Goal: Transaction & Acquisition: Obtain resource

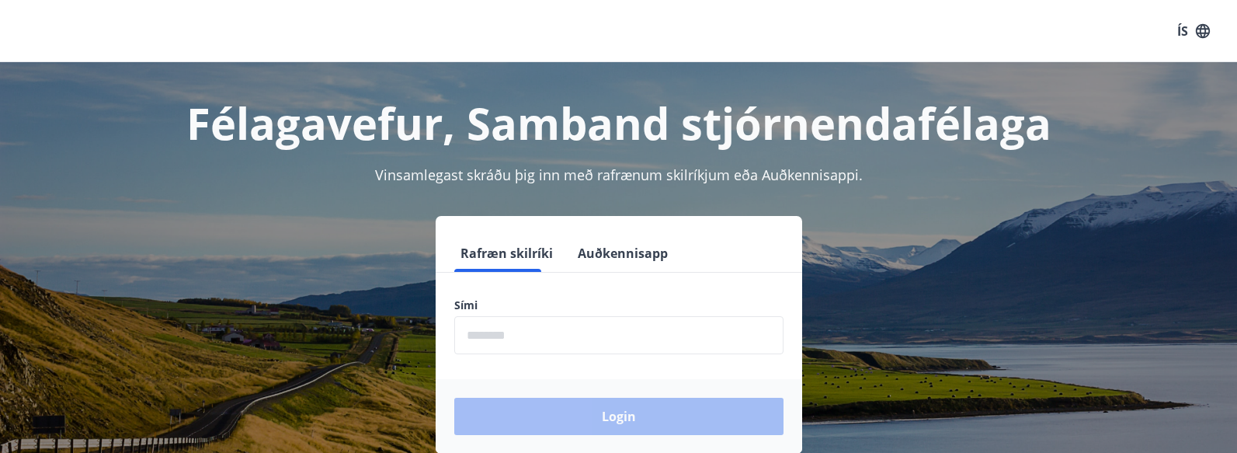
drag, startPoint x: 609, startPoint y: 335, endPoint x: 604, endPoint y: 323, distance: 12.5
click at [609, 335] on input "phone" at bounding box center [618, 335] width 329 height 38
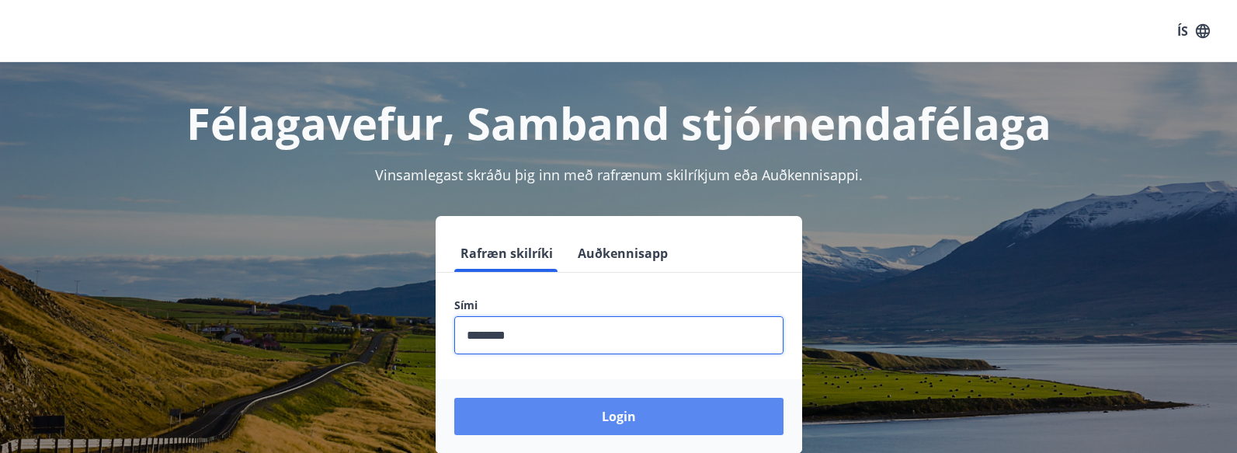
type input "********"
click at [619, 398] on button "Login" at bounding box center [618, 416] width 329 height 37
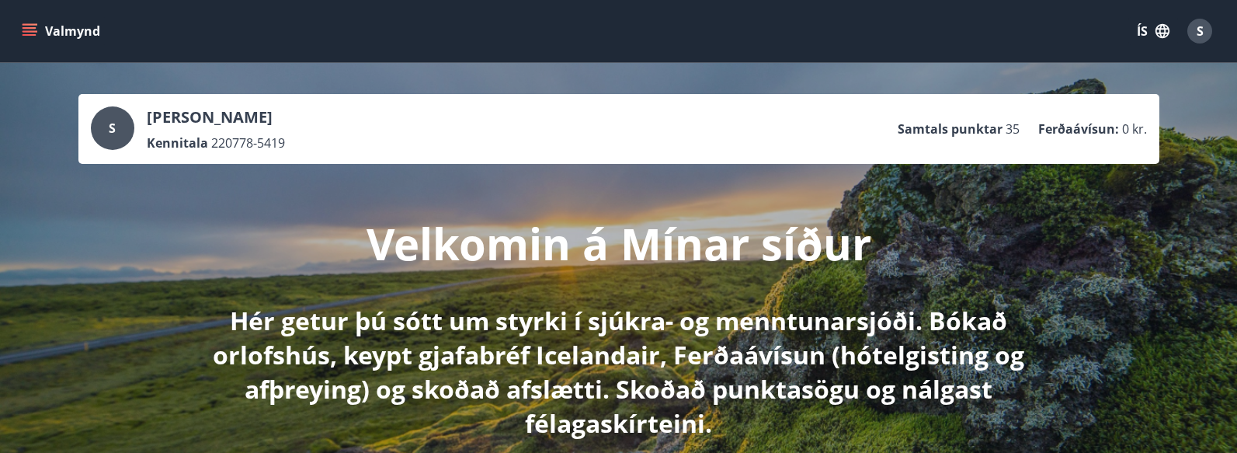
click at [31, 26] on icon "menu" at bounding box center [30, 31] width 16 height 16
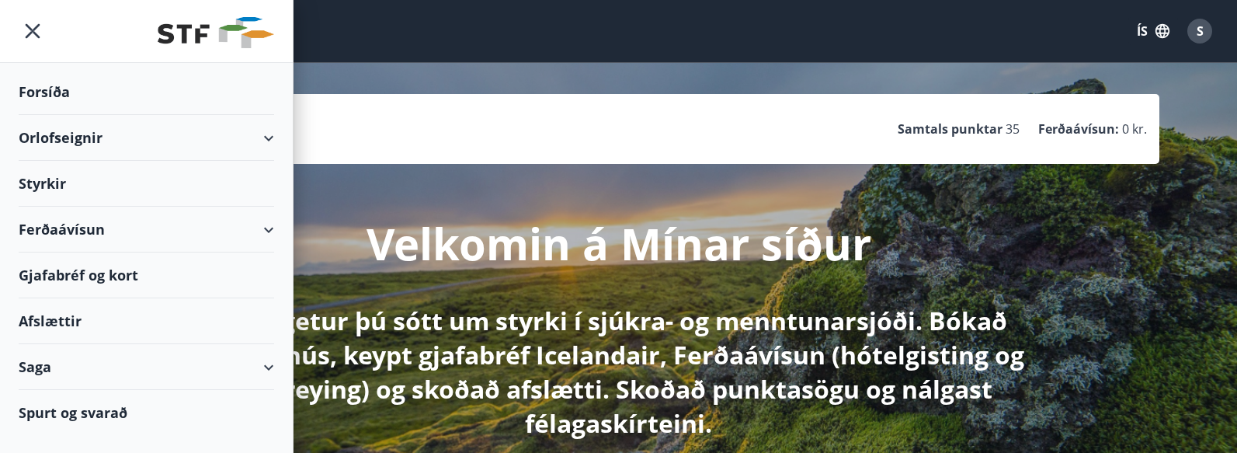
click at [118, 141] on div "Orlofseignir" at bounding box center [146, 138] width 255 height 46
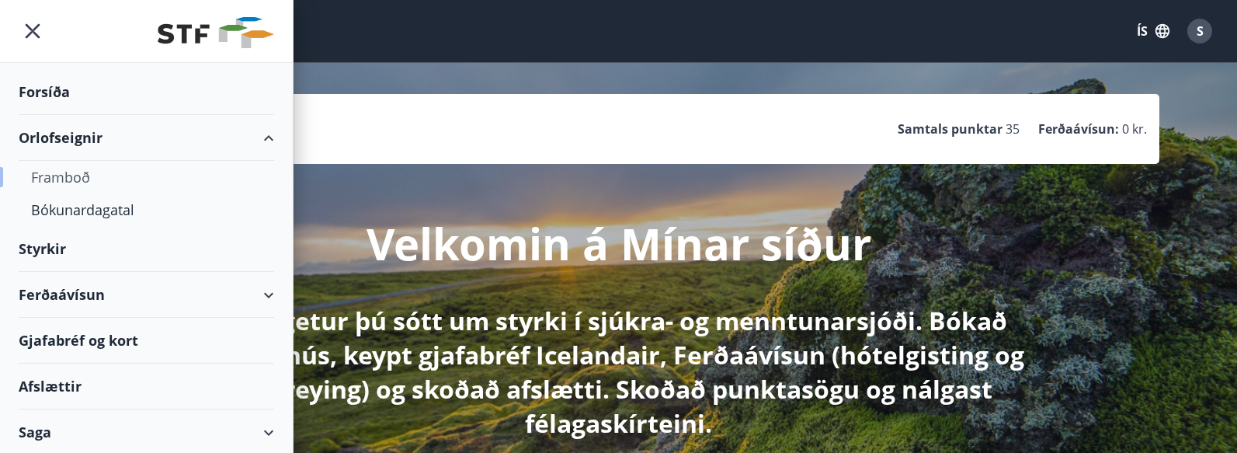
click at [99, 180] on div "Framboð" at bounding box center [146, 177] width 231 height 33
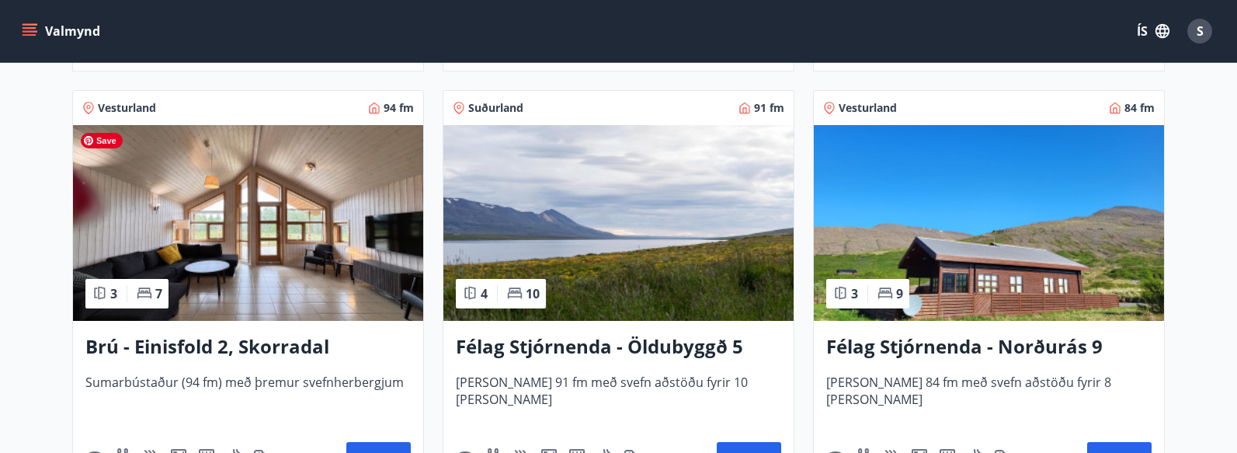
scroll to position [1196, 0]
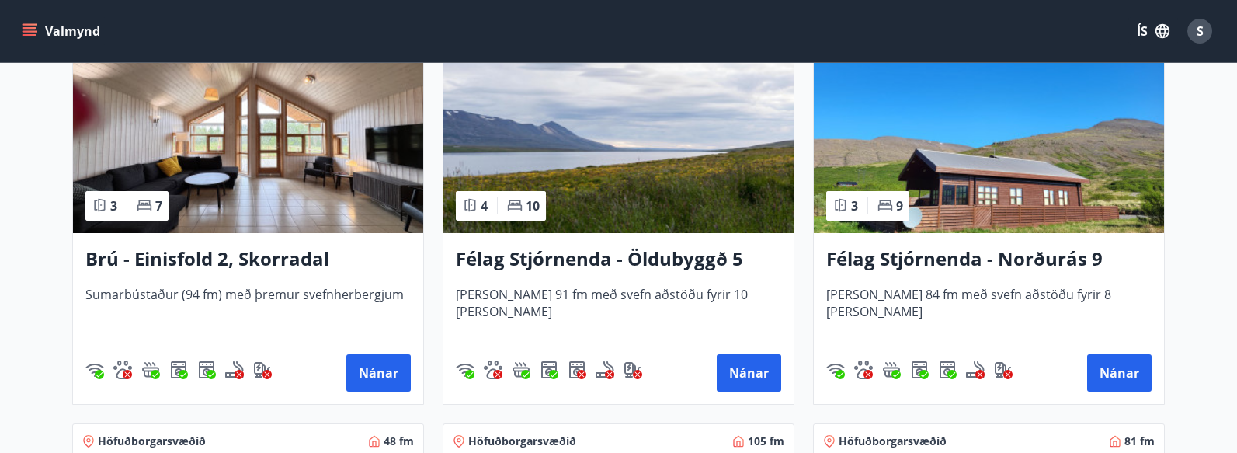
click at [221, 262] on h3 "Brú - Einisfold 2, Skorradal" at bounding box center [247, 259] width 325 height 28
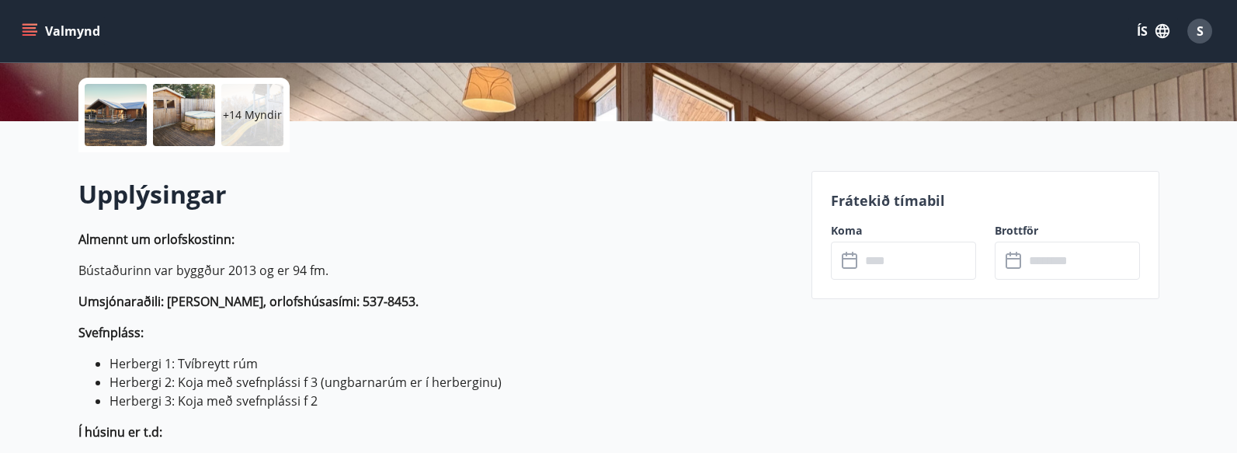
scroll to position [311, 0]
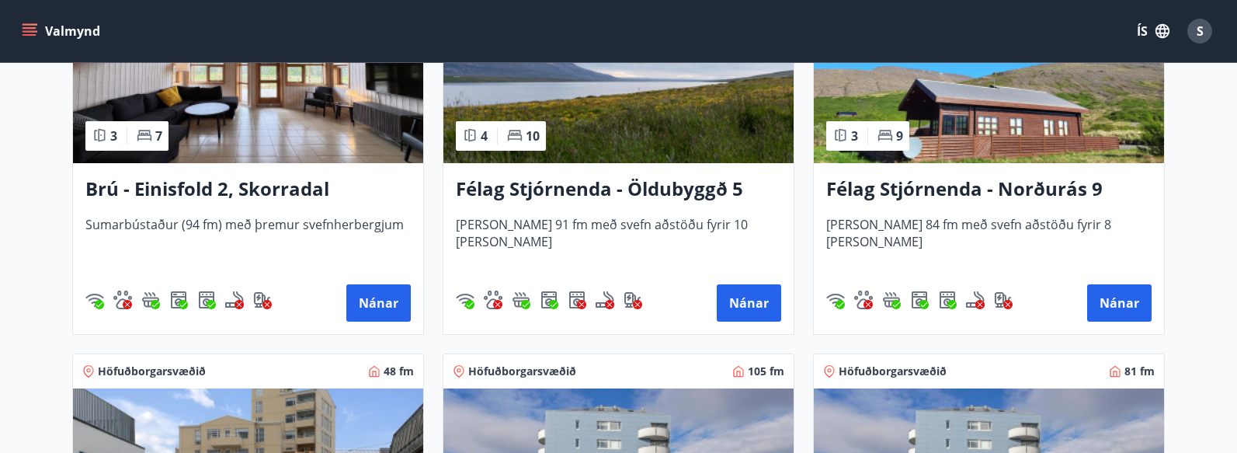
scroll to position [1272, 0]
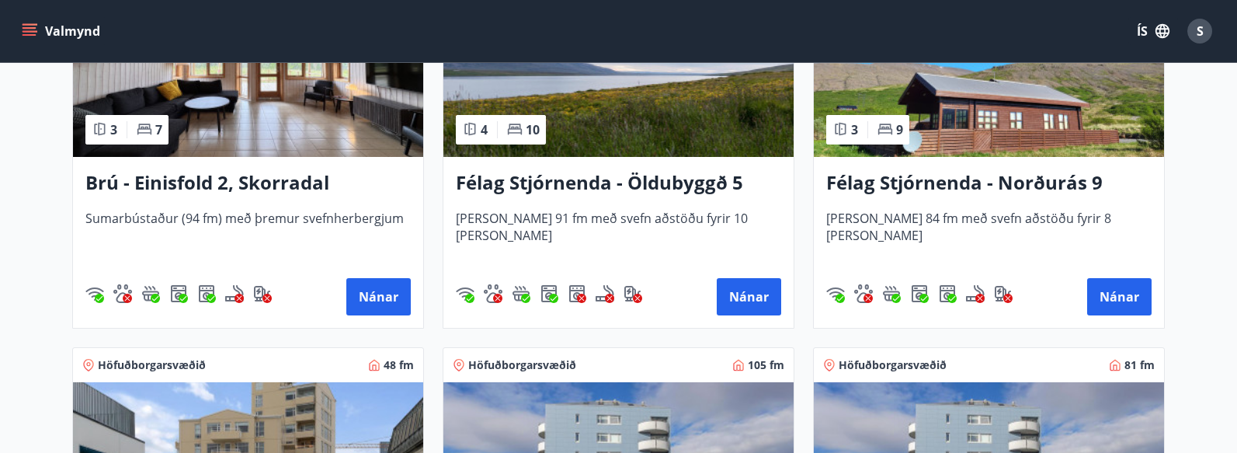
click at [586, 186] on h3 "Félag Stjórnenda - Öldubyggð 5" at bounding box center [618, 183] width 325 height 28
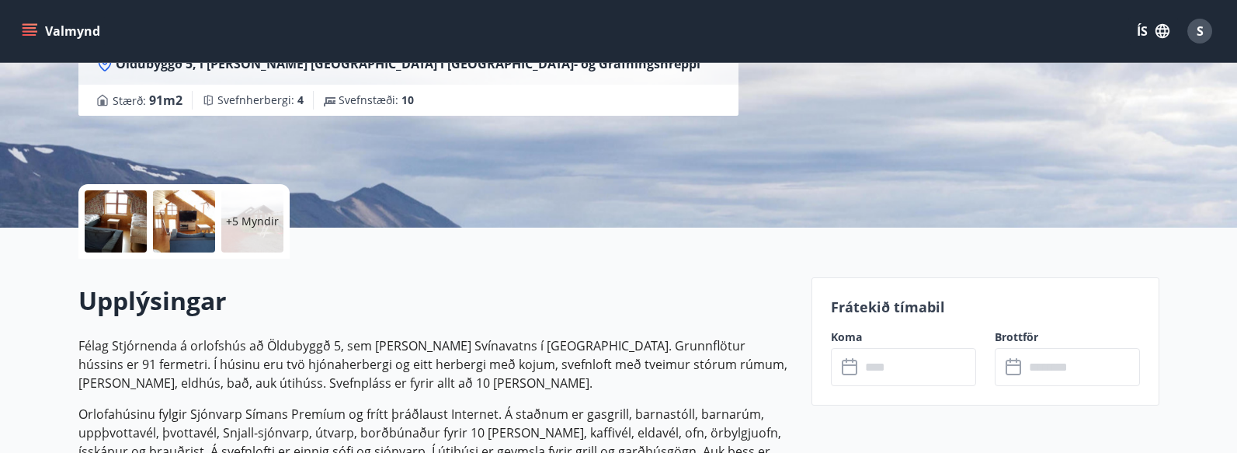
scroll to position [466, 0]
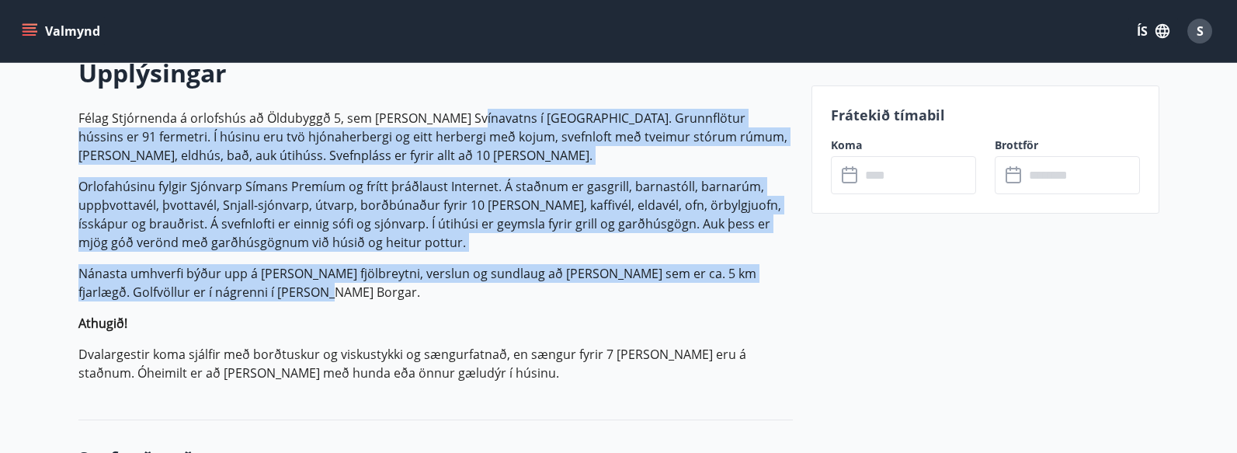
drag, startPoint x: 454, startPoint y: 119, endPoint x: 552, endPoint y: 285, distance: 192.8
click at [552, 285] on p "Félag Stjórnenda á orlofshús að Öldubyggð 5, sem er í landi Svínavatns í Grímsn…" at bounding box center [435, 245] width 714 height 273
click at [511, 269] on p "Nánasta umhverfi býður upp á mikla fjölbreytni, verslun og sundlaug að Minni Bo…" at bounding box center [435, 282] width 714 height 37
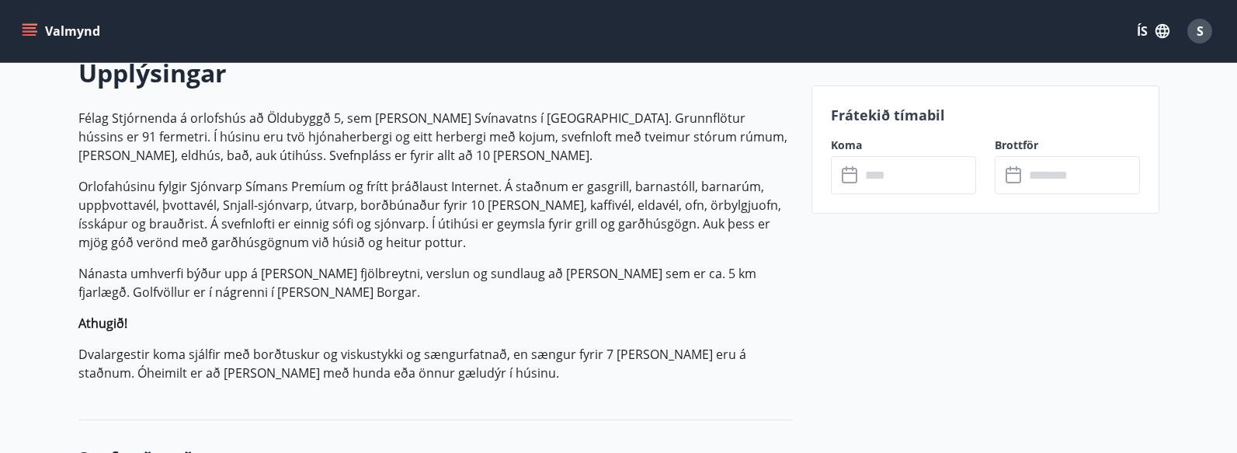
click at [368, 176] on p "Félag Stjórnenda á orlofshús að Öldubyggð 5, sem er í landi Svínavatns í Grímsn…" at bounding box center [435, 245] width 714 height 273
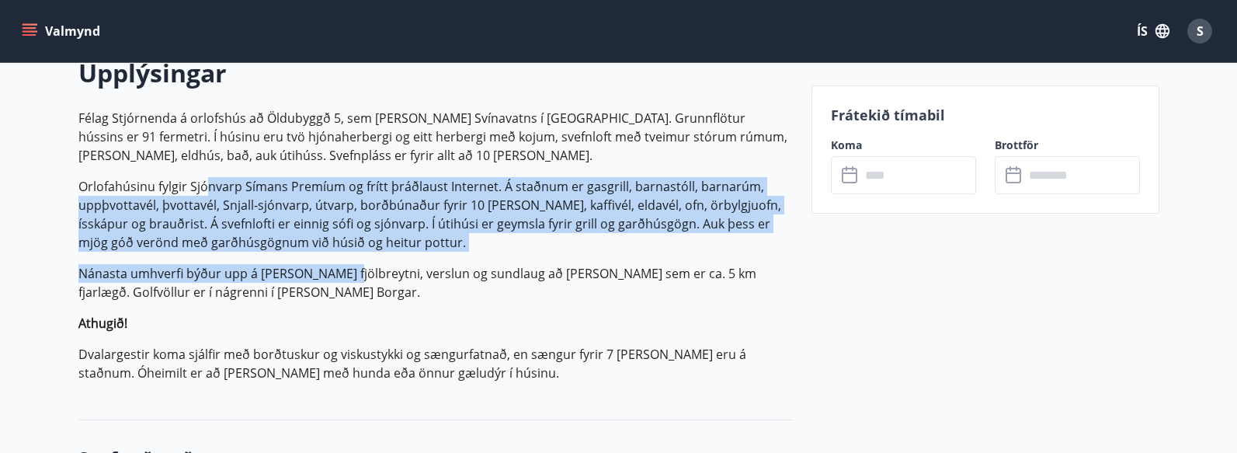
drag, startPoint x: 209, startPoint y: 168, endPoint x: 340, endPoint y: 264, distance: 162.3
click at [340, 264] on p "Félag Stjórnenda á orlofshús að Öldubyggð 5, sem er í landi Svínavatns í Grímsn…" at bounding box center [435, 245] width 714 height 273
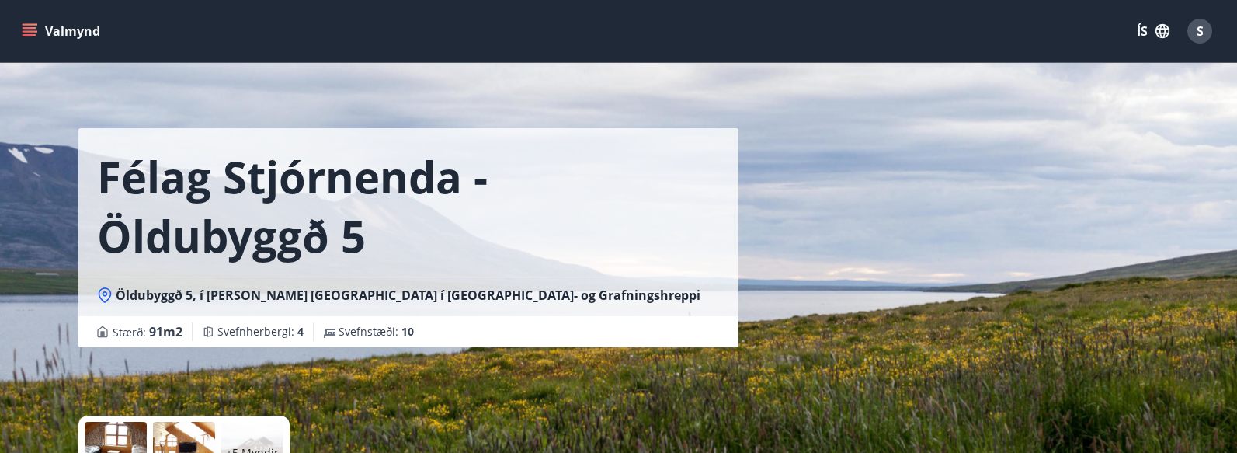
scroll to position [0, 0]
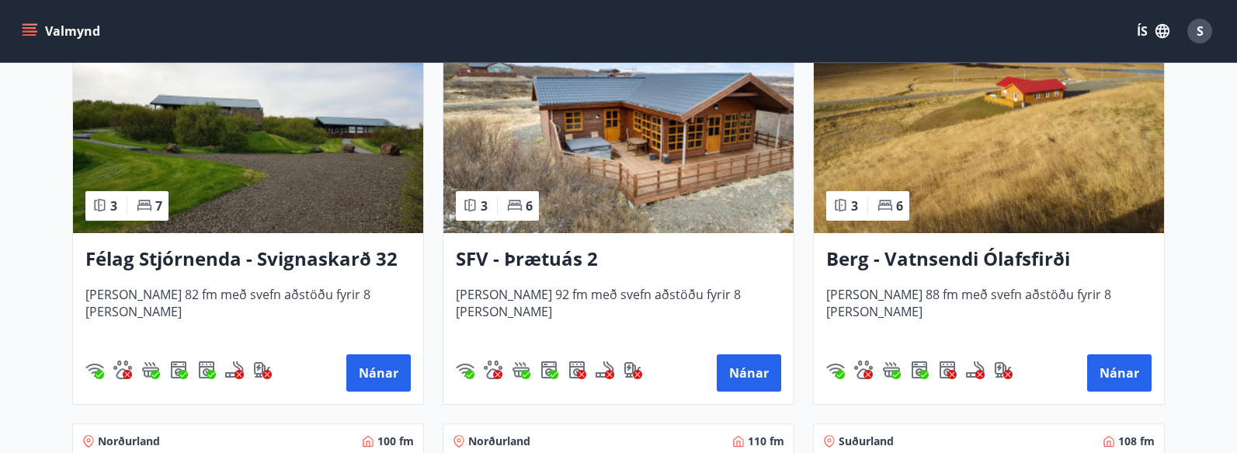
scroll to position [2795, 0]
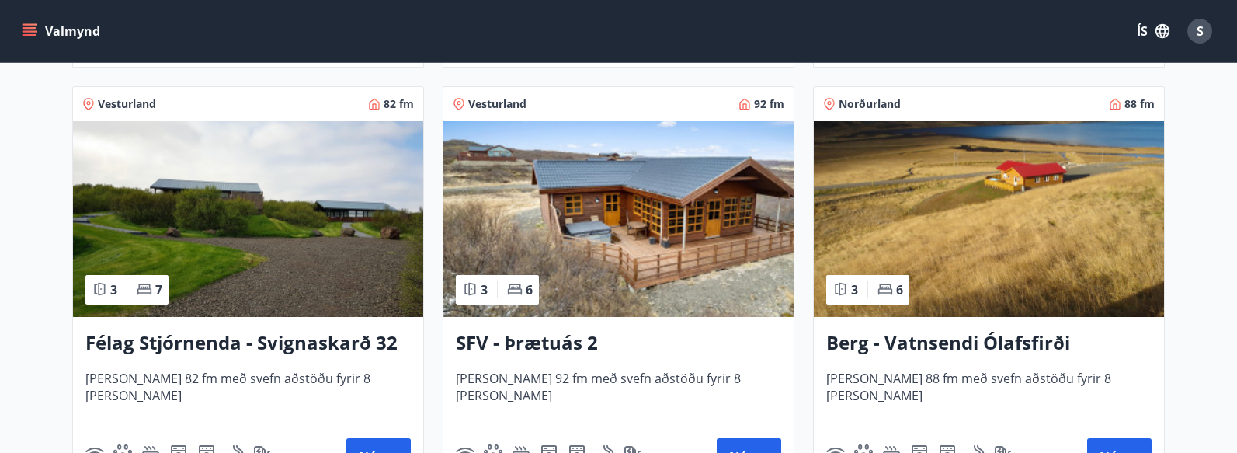
click at [148, 338] on h3 "Félag Stjórnenda - Svignaskarð 32" at bounding box center [247, 343] width 325 height 28
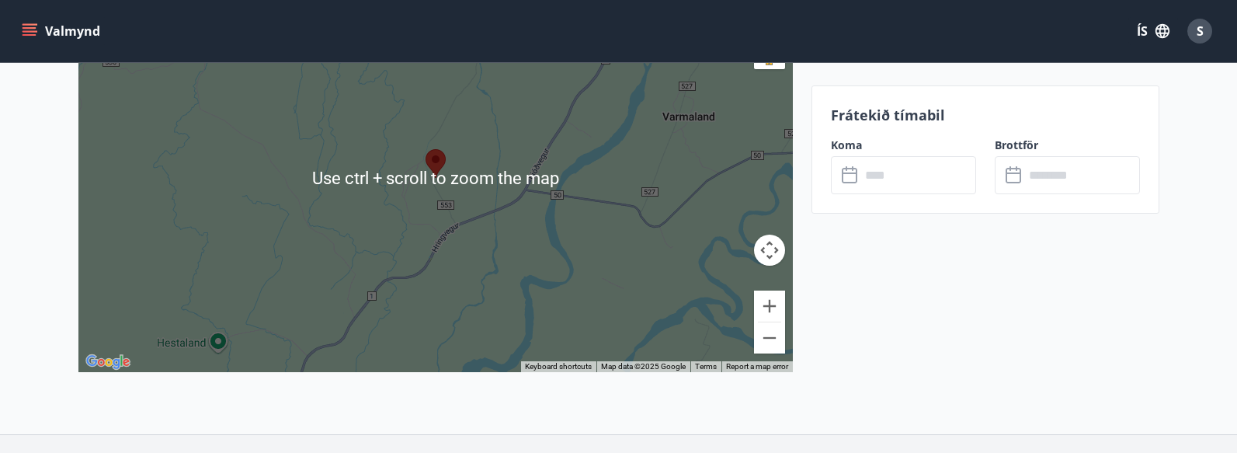
scroll to position [2407, 0]
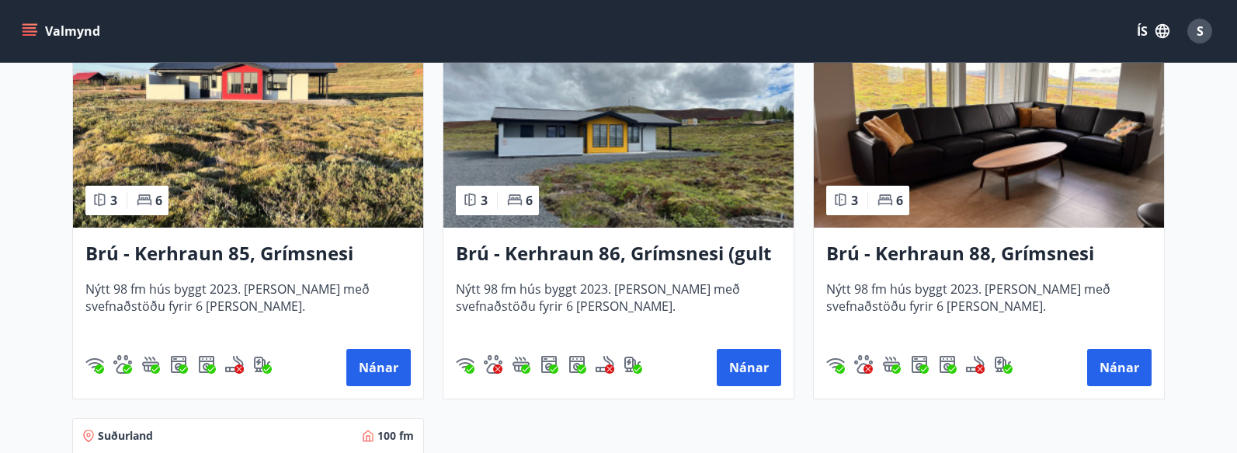
scroll to position [3727, 0]
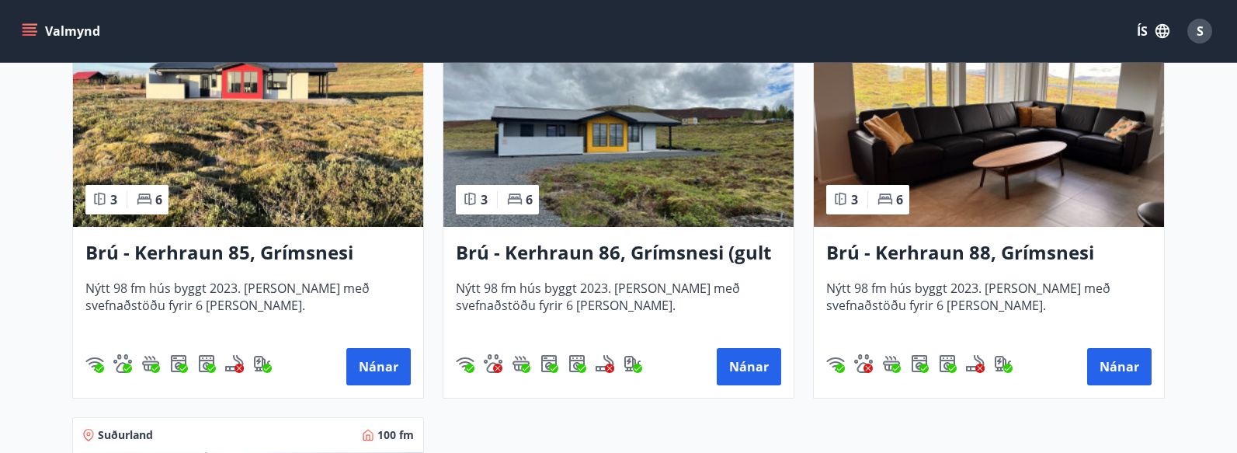
click at [942, 252] on h3 "Brú - Kerhraun 88, Grímsnesi (grænt hús)" at bounding box center [988, 253] width 325 height 28
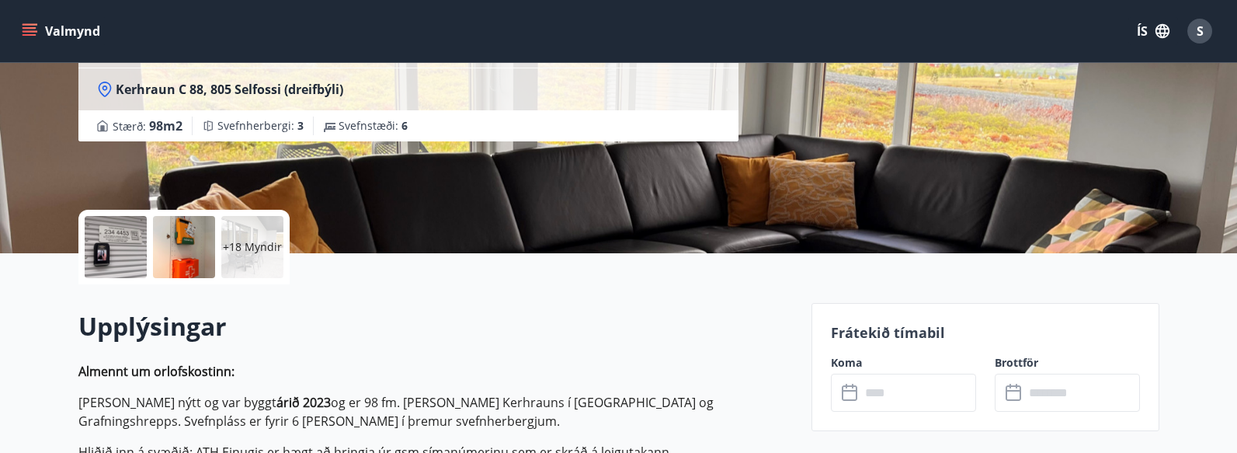
scroll to position [311, 0]
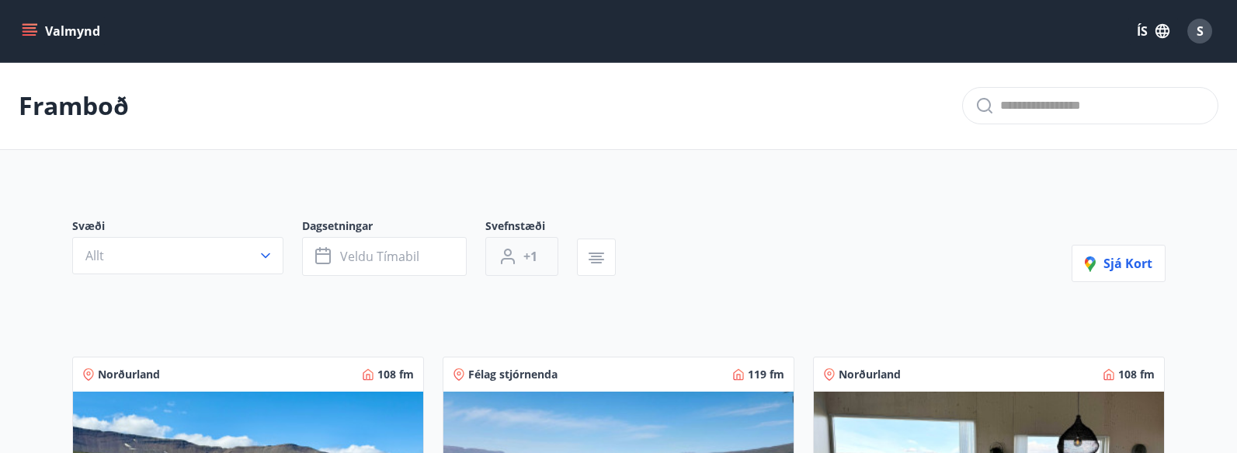
click at [533, 264] on span "+1" at bounding box center [530, 256] width 14 height 17
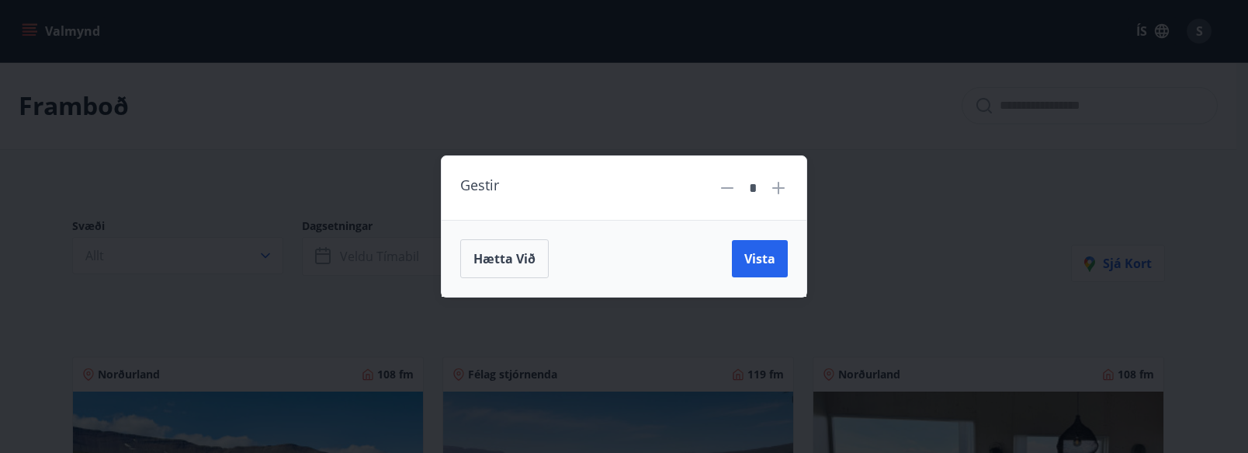
click at [775, 188] on icon at bounding box center [778, 188] width 12 height 12
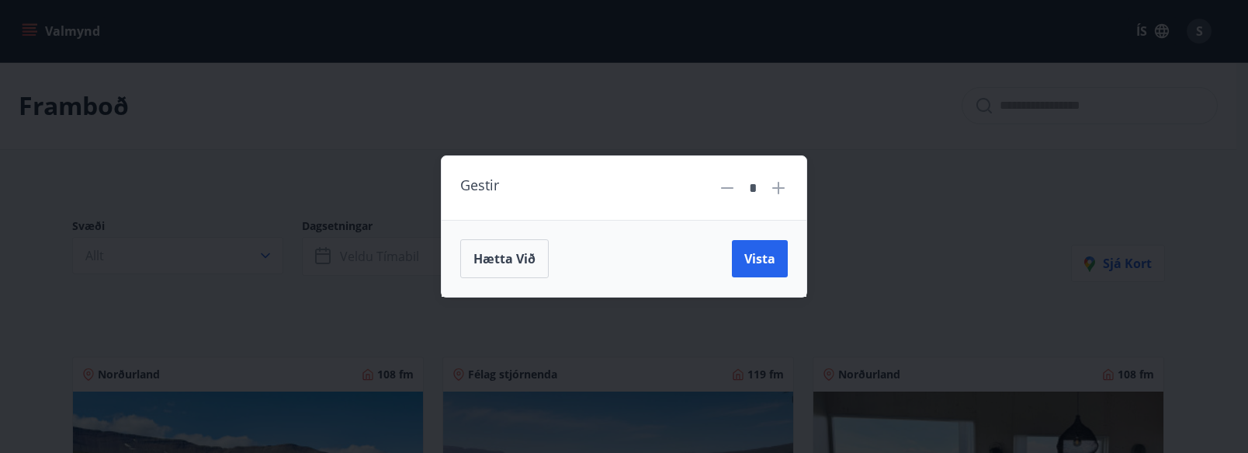
click at [775, 189] on icon at bounding box center [778, 188] width 12 height 12
type input "*"
click at [767, 257] on span "Vista" at bounding box center [760, 258] width 31 height 17
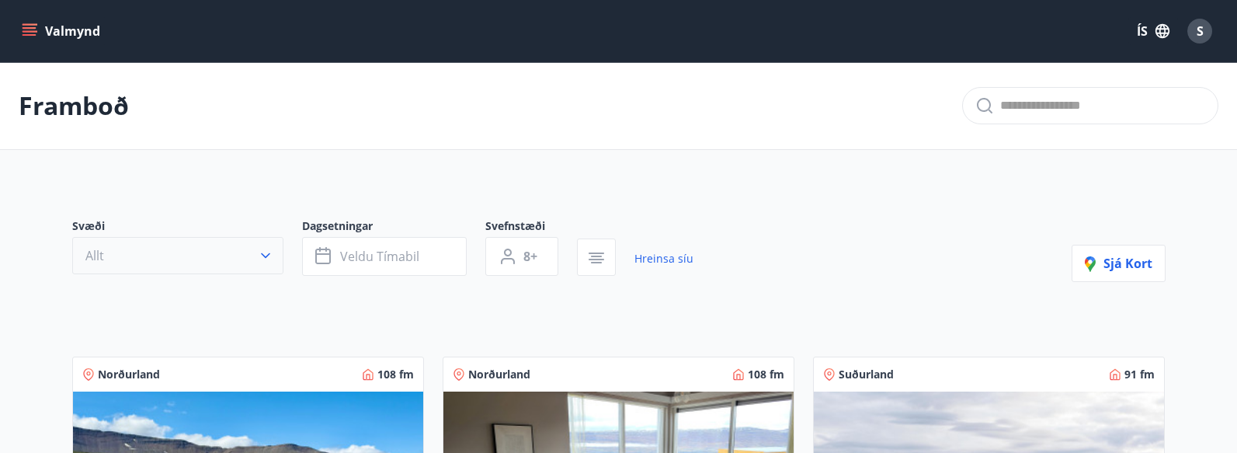
click at [253, 252] on button "Allt" at bounding box center [177, 255] width 211 height 37
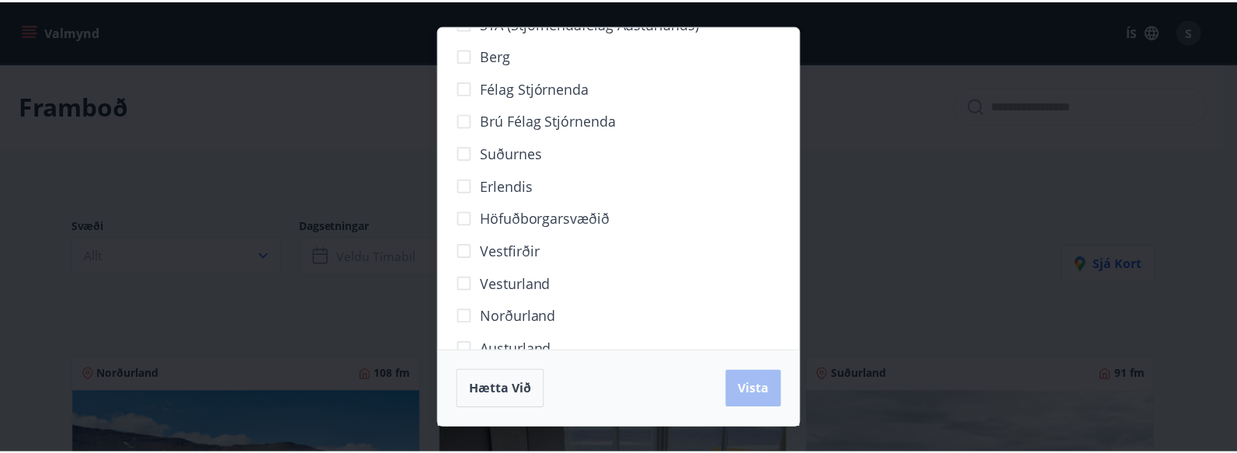
scroll to position [169, 0]
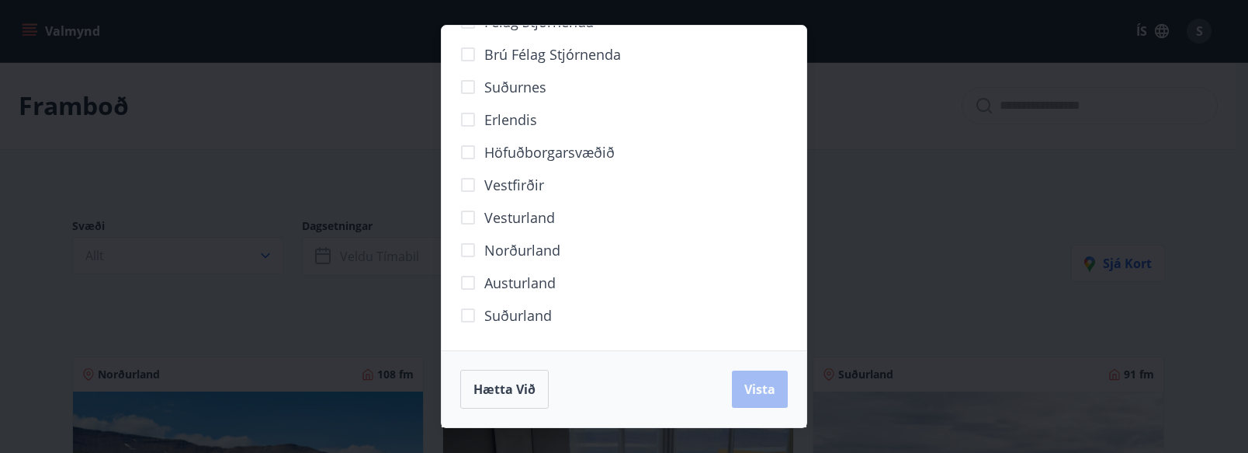
click at [491, 315] on span "Suðurland" at bounding box center [518, 315] width 68 height 20
click at [501, 222] on span "Vesturland" at bounding box center [519, 217] width 71 height 20
click at [752, 382] on span "Vista" at bounding box center [760, 388] width 31 height 17
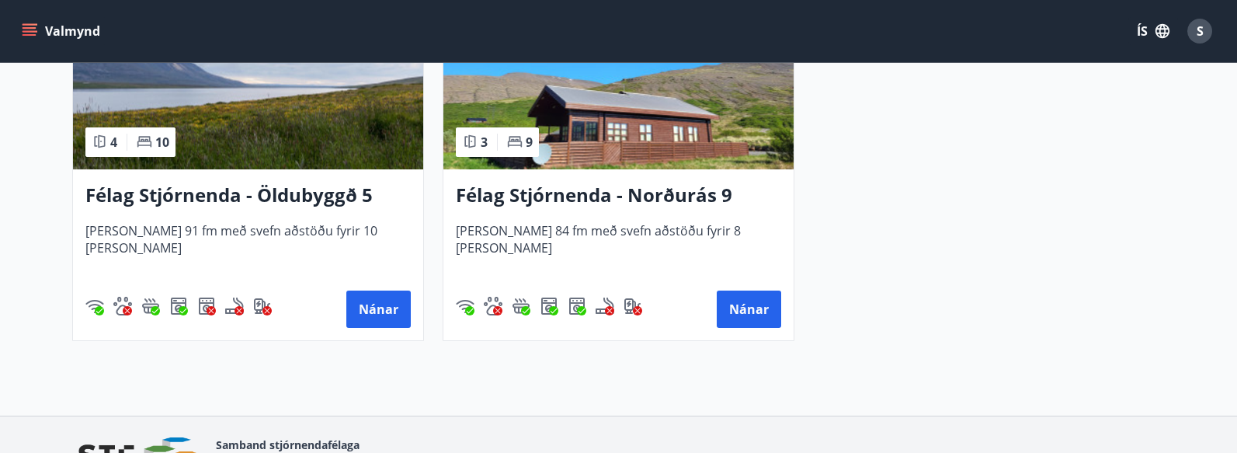
scroll to position [388, 0]
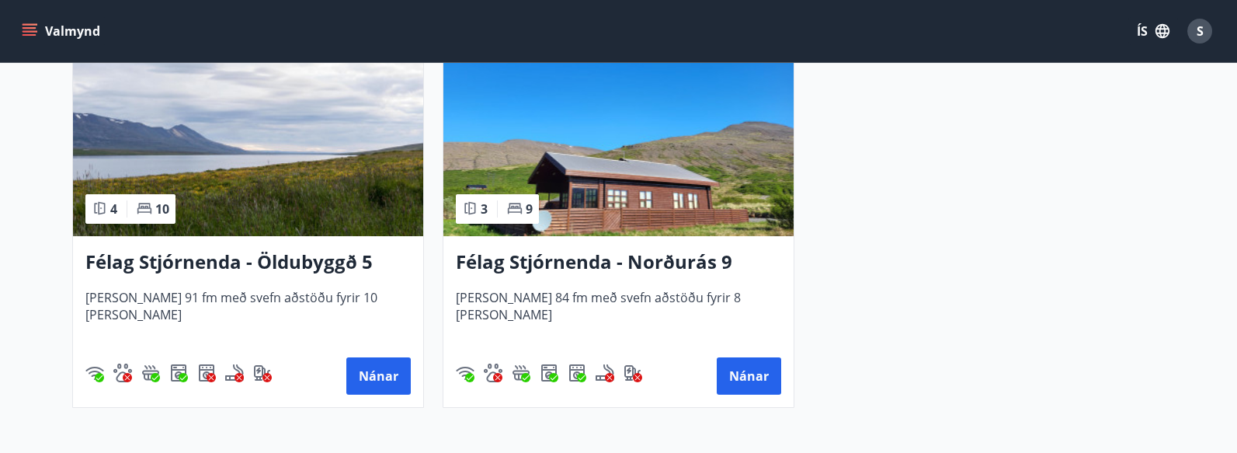
click at [568, 259] on h3 "Félag Stjórnenda - Norðurás 9" at bounding box center [618, 262] width 325 height 28
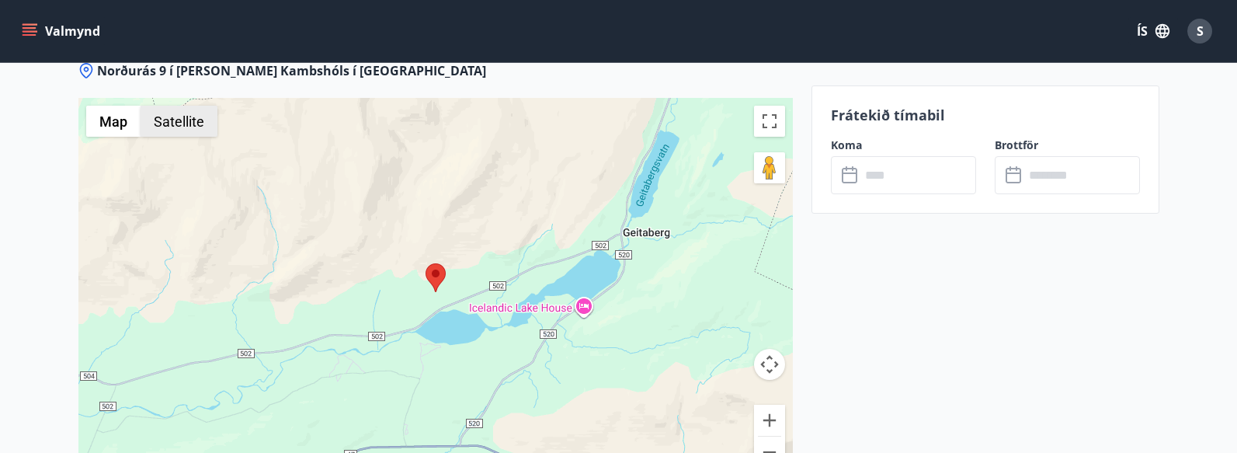
scroll to position [2407, 0]
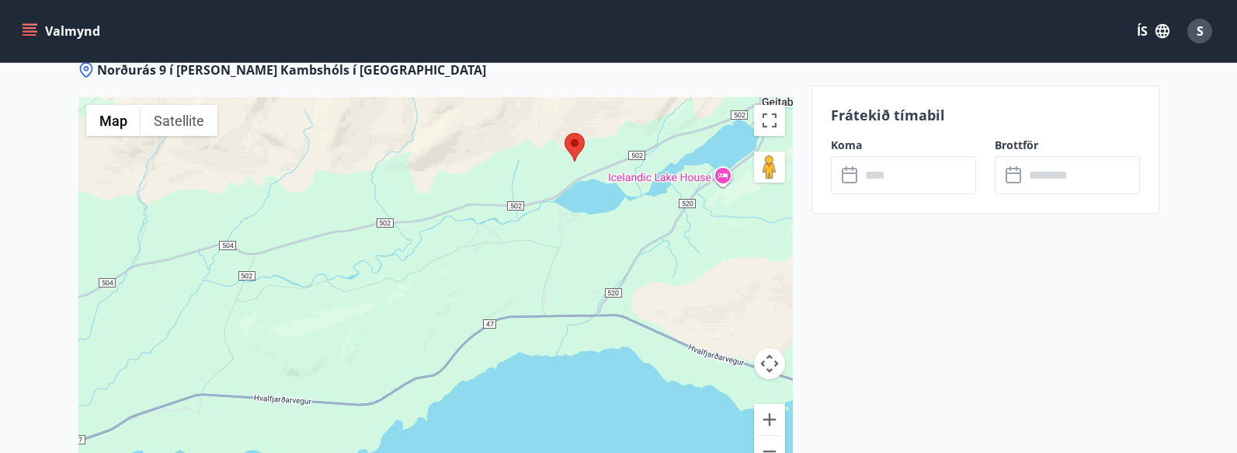
drag, startPoint x: 490, startPoint y: 366, endPoint x: 635, endPoint y: 231, distance: 198.3
click at [635, 231] on div at bounding box center [435, 291] width 714 height 388
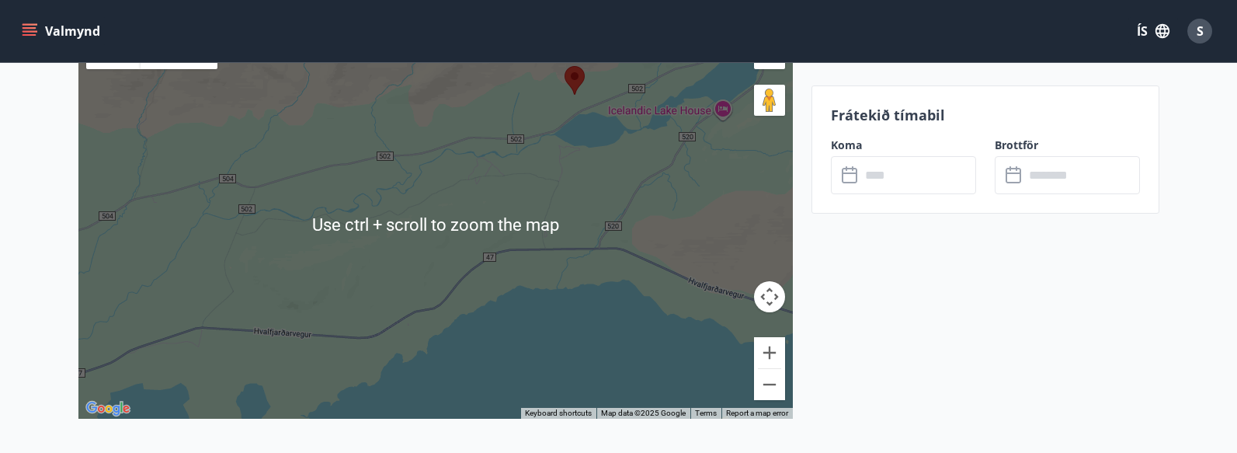
scroll to position [2484, 0]
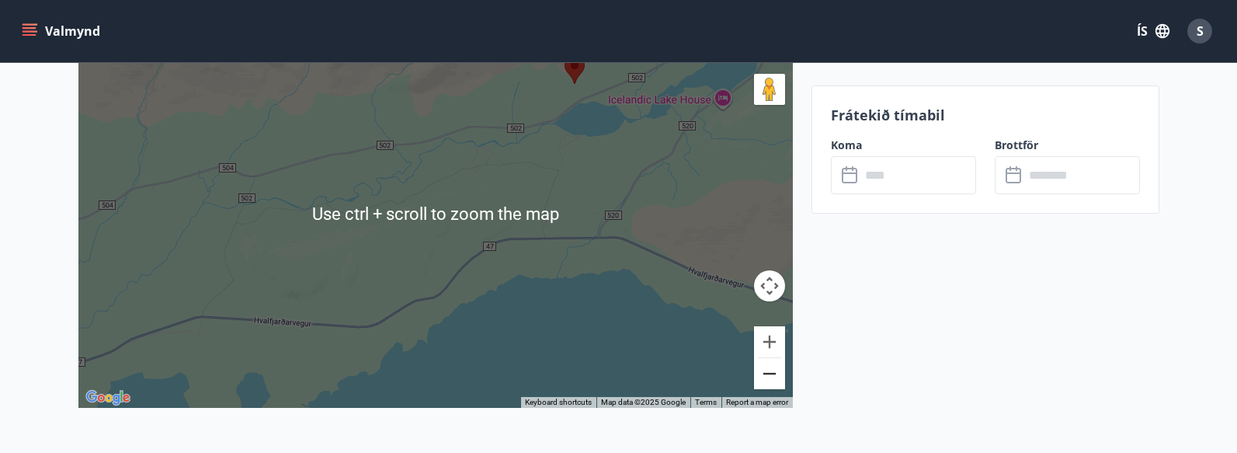
click at [772, 384] on button "Zoom out" at bounding box center [769, 373] width 31 height 31
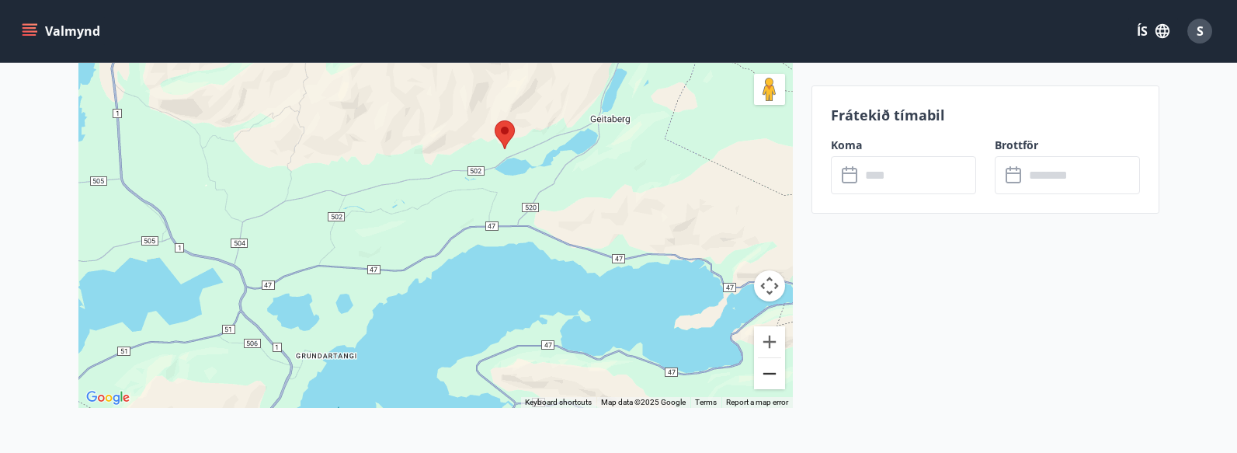
click at [773, 383] on button "Zoom out" at bounding box center [769, 373] width 31 height 31
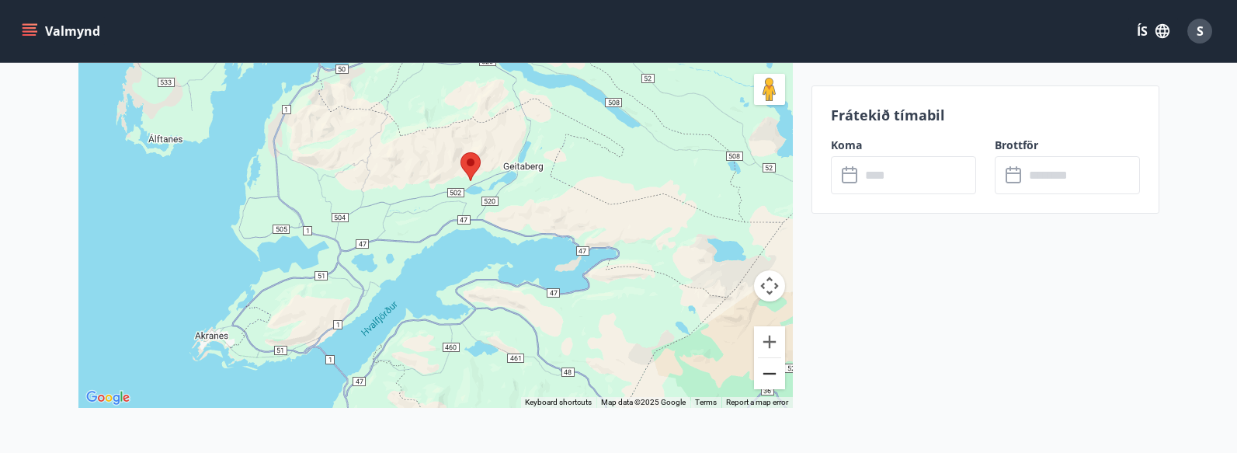
click at [775, 377] on button "Zoom out" at bounding box center [769, 373] width 31 height 31
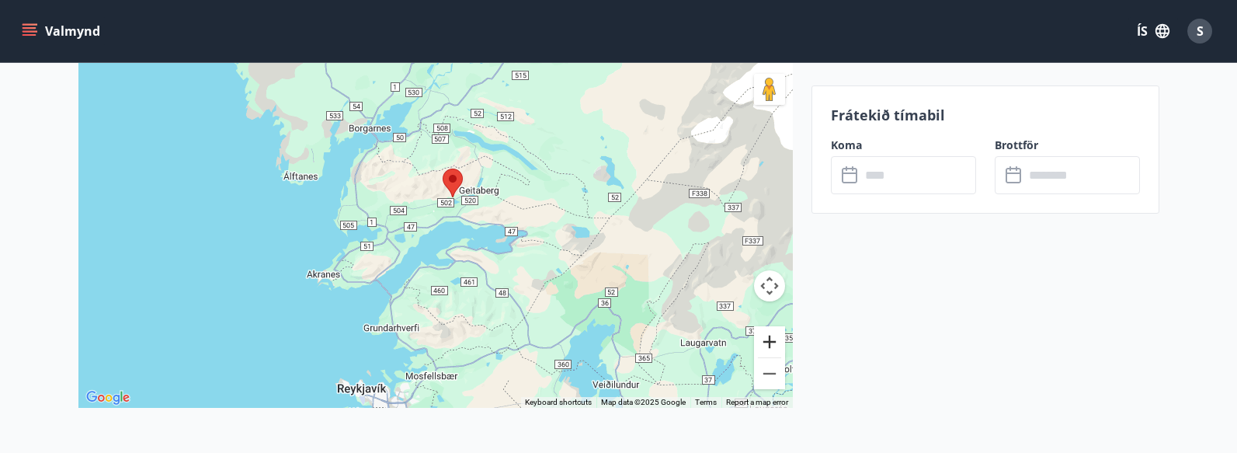
click at [769, 333] on button "Zoom in" at bounding box center [769, 341] width 31 height 31
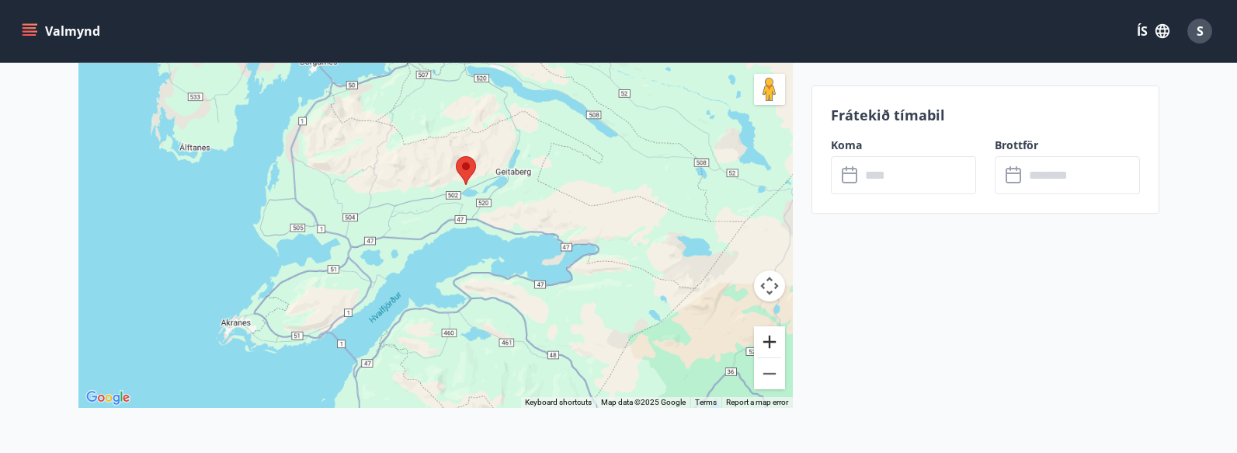
click at [769, 333] on button "Zoom in" at bounding box center [769, 341] width 31 height 31
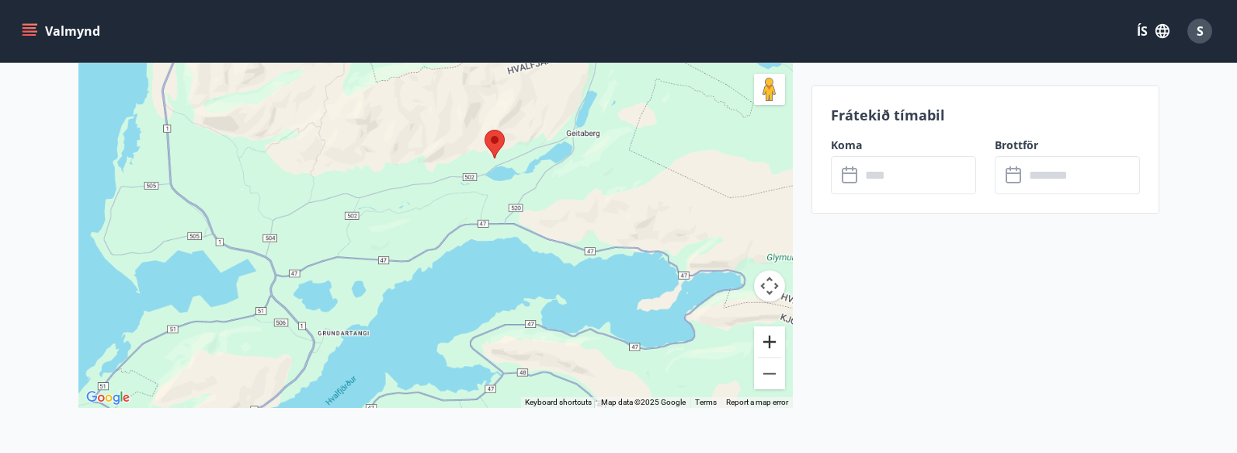
click at [769, 333] on button "Zoom in" at bounding box center [769, 341] width 31 height 31
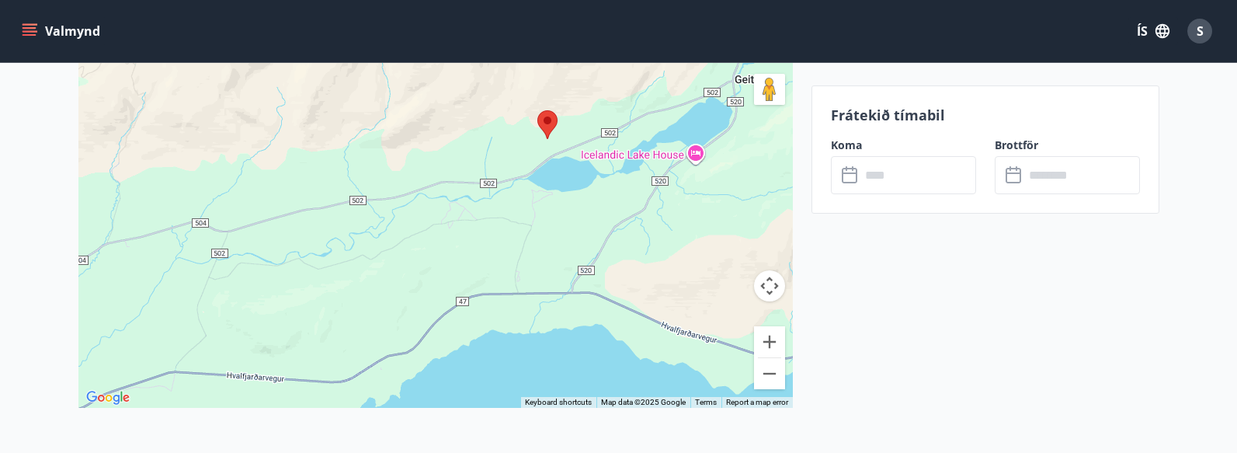
drag, startPoint x: 588, startPoint y: 220, endPoint x: 565, endPoint y: 264, distance: 49.0
click at [565, 264] on div at bounding box center [435, 213] width 714 height 388
click at [769, 343] on button "Zoom in" at bounding box center [769, 341] width 31 height 31
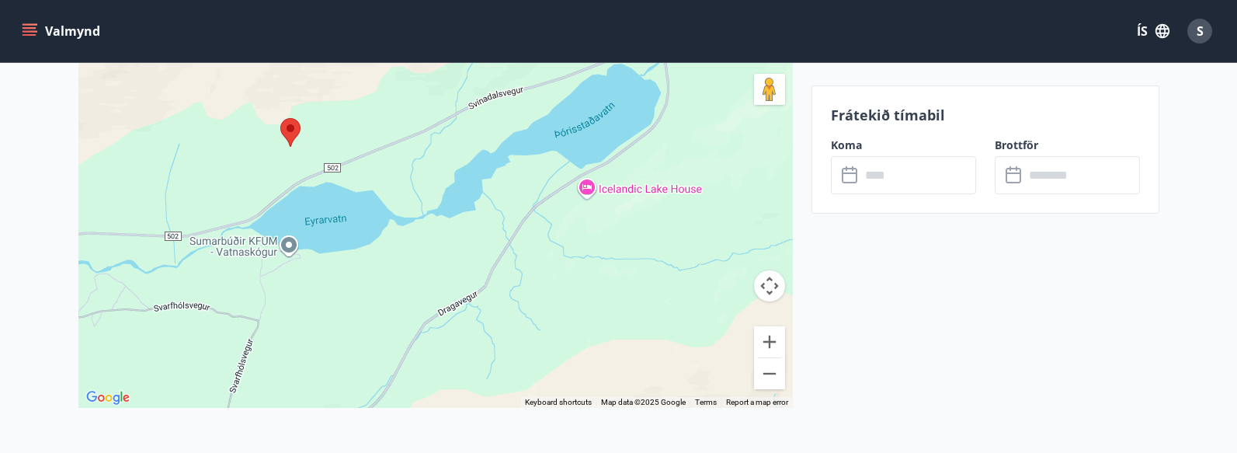
drag, startPoint x: 703, startPoint y: 242, endPoint x: 342, endPoint y: 312, distance: 366.9
click at [341, 319] on div at bounding box center [435, 213] width 714 height 388
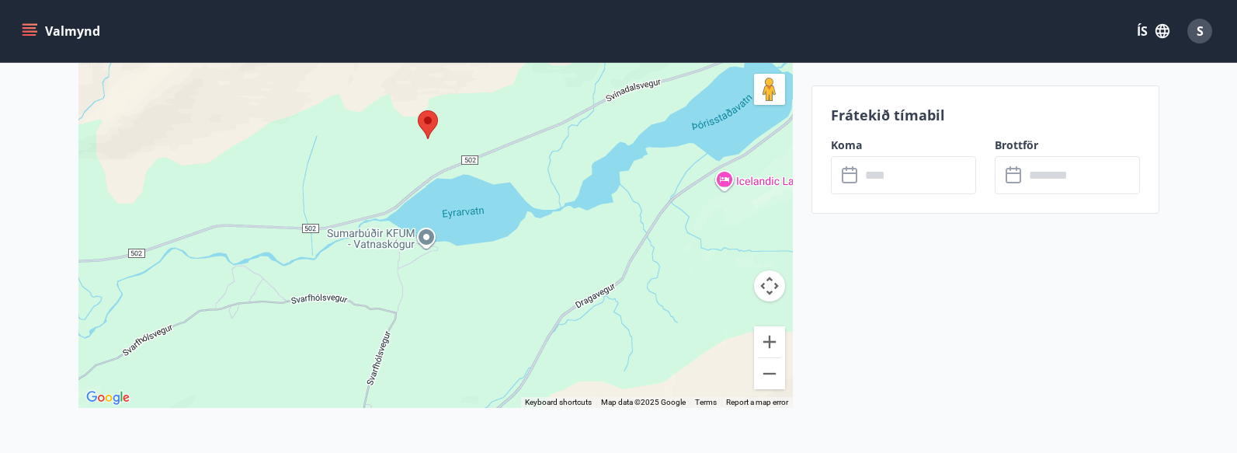
drag, startPoint x: 430, startPoint y: 176, endPoint x: 560, endPoint y: 171, distance: 129.8
click at [560, 171] on div at bounding box center [435, 213] width 714 height 388
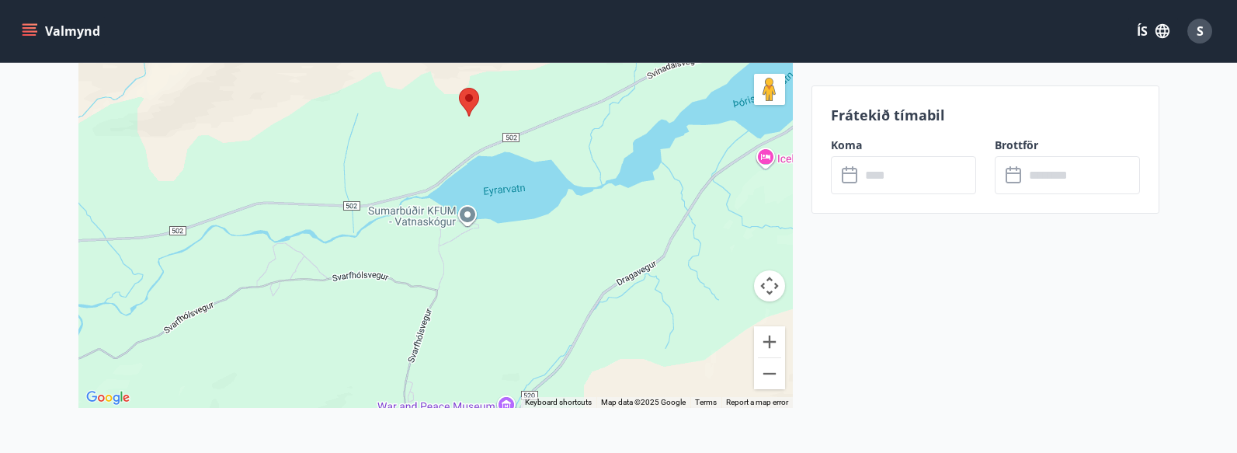
drag, startPoint x: 450, startPoint y: 227, endPoint x: 495, endPoint y: 197, distance: 53.8
click at [495, 197] on div at bounding box center [435, 213] width 714 height 388
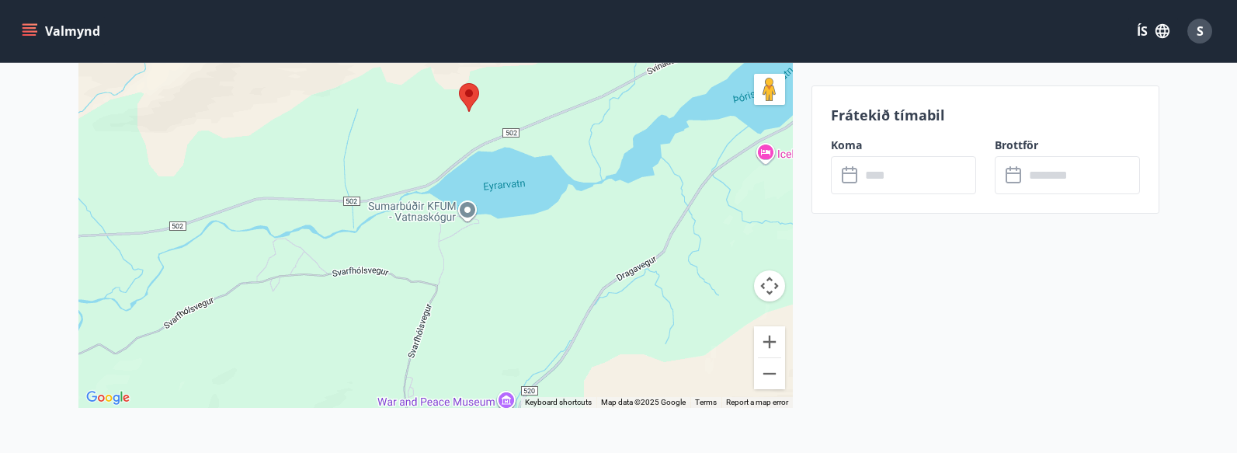
click at [495, 197] on div at bounding box center [435, 213] width 714 height 388
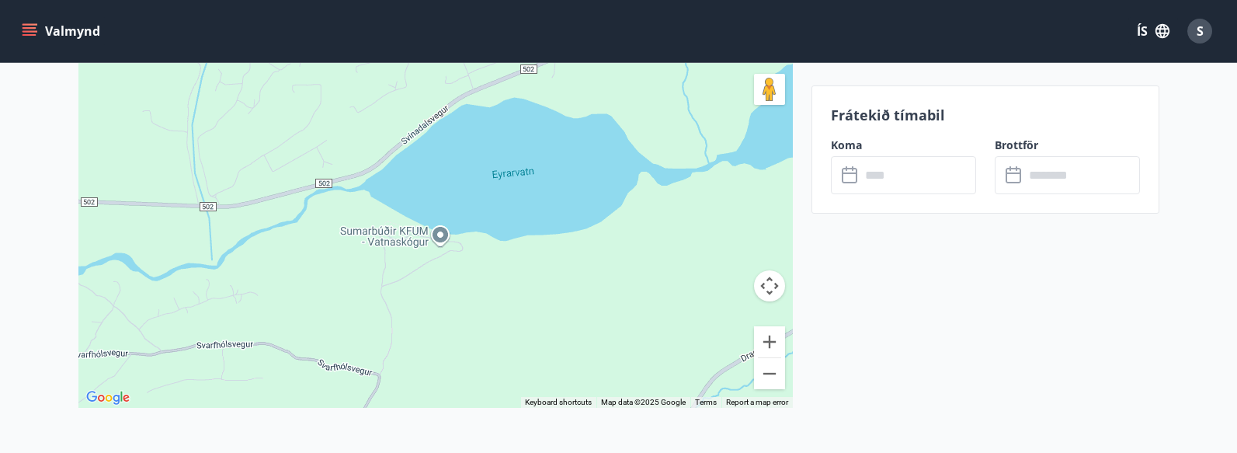
click at [495, 197] on div at bounding box center [435, 213] width 714 height 388
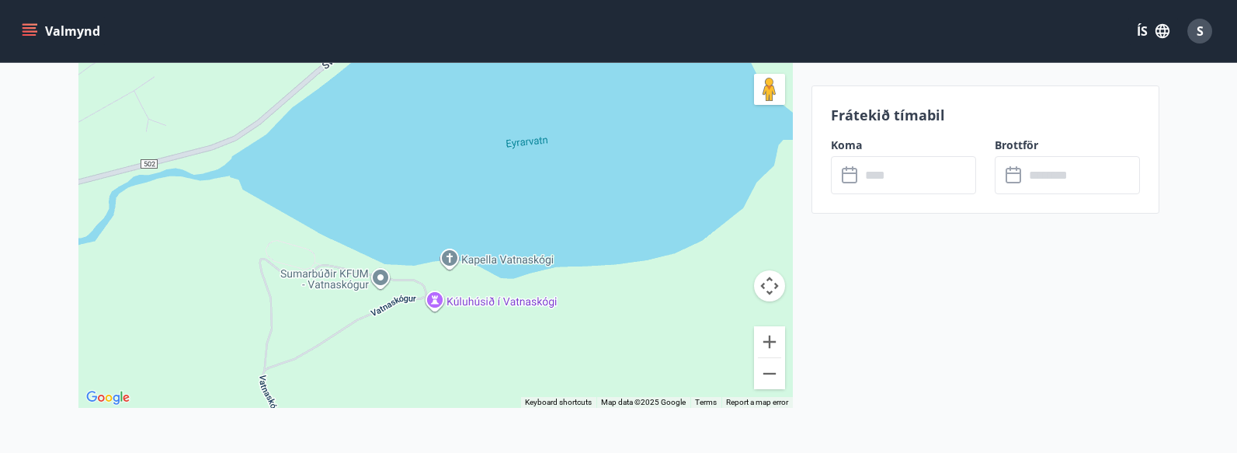
drag, startPoint x: 495, startPoint y: 197, endPoint x: 483, endPoint y: 183, distance: 18.2
click at [483, 183] on div at bounding box center [435, 213] width 714 height 388
click at [481, 182] on div at bounding box center [435, 213] width 714 height 388
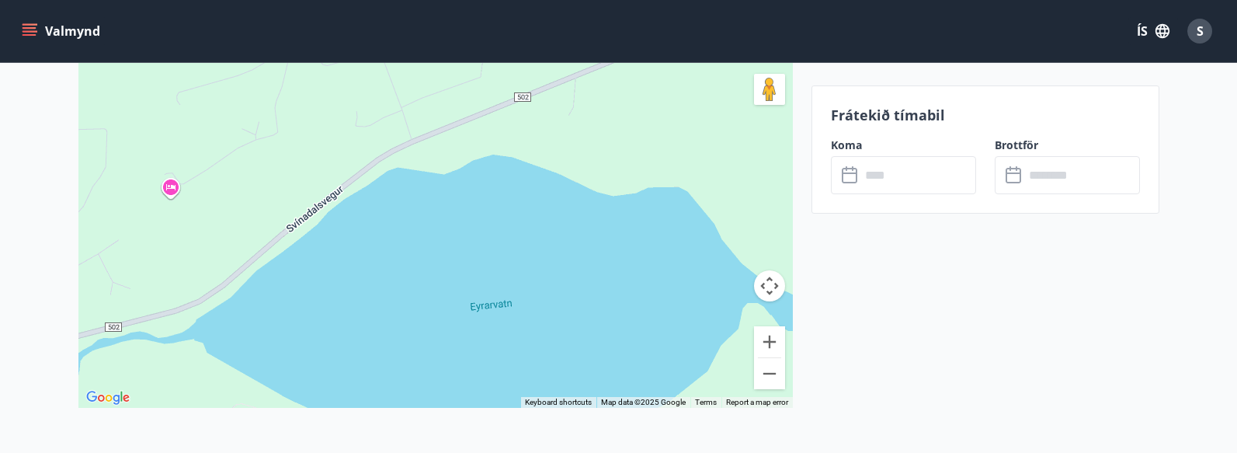
drag, startPoint x: 472, startPoint y: 182, endPoint x: 488, endPoint y: 398, distance: 215.7
click at [453, 352] on div at bounding box center [435, 213] width 714 height 388
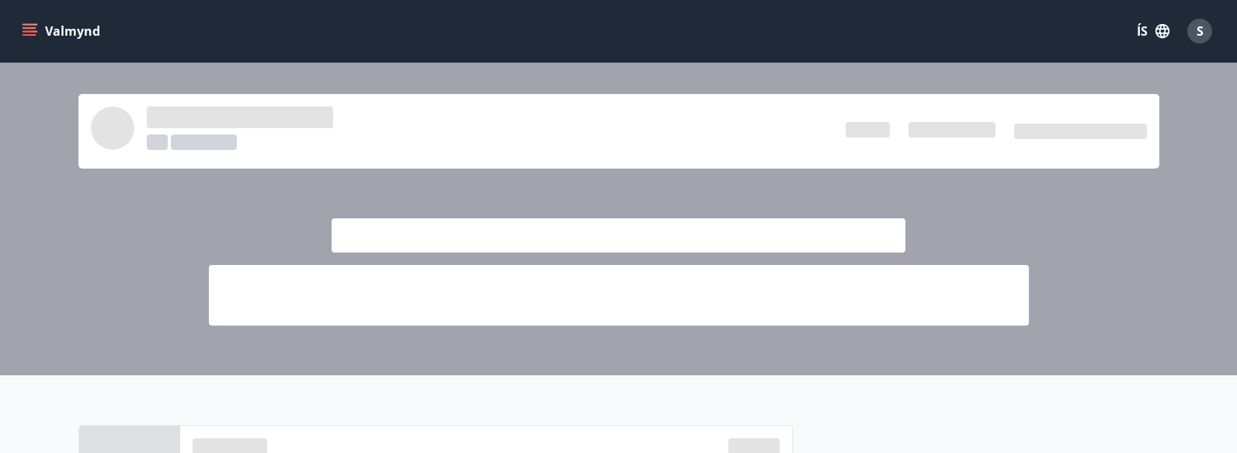
click at [34, 23] on icon "menu" at bounding box center [30, 31] width 16 height 16
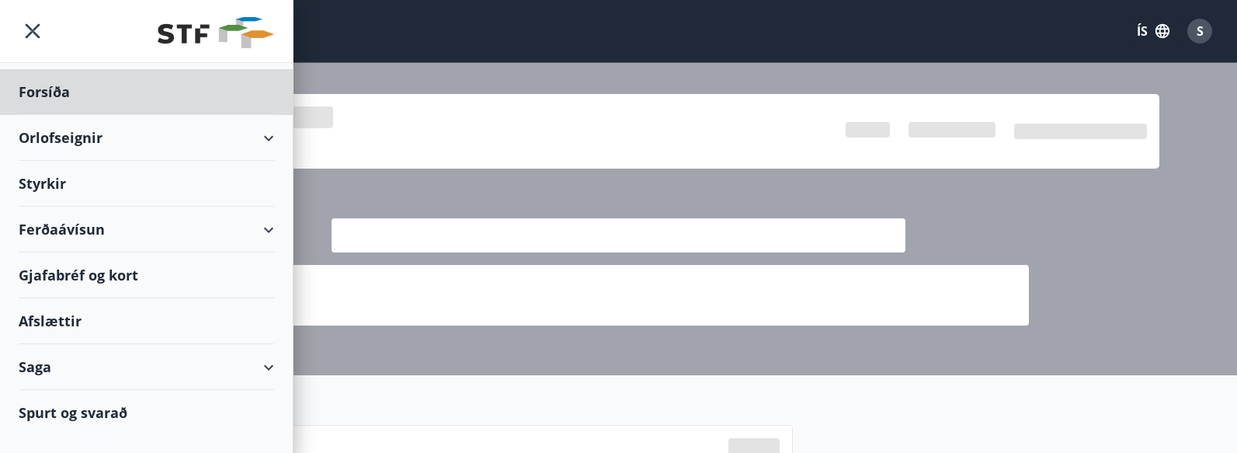
click at [120, 168] on div "Styrkir" at bounding box center [146, 184] width 255 height 46
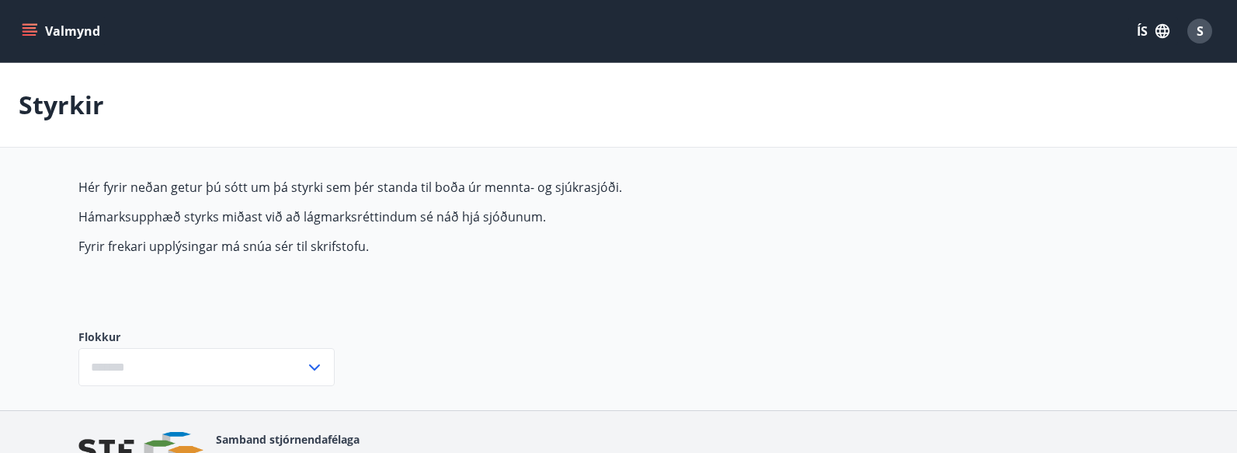
type input "***"
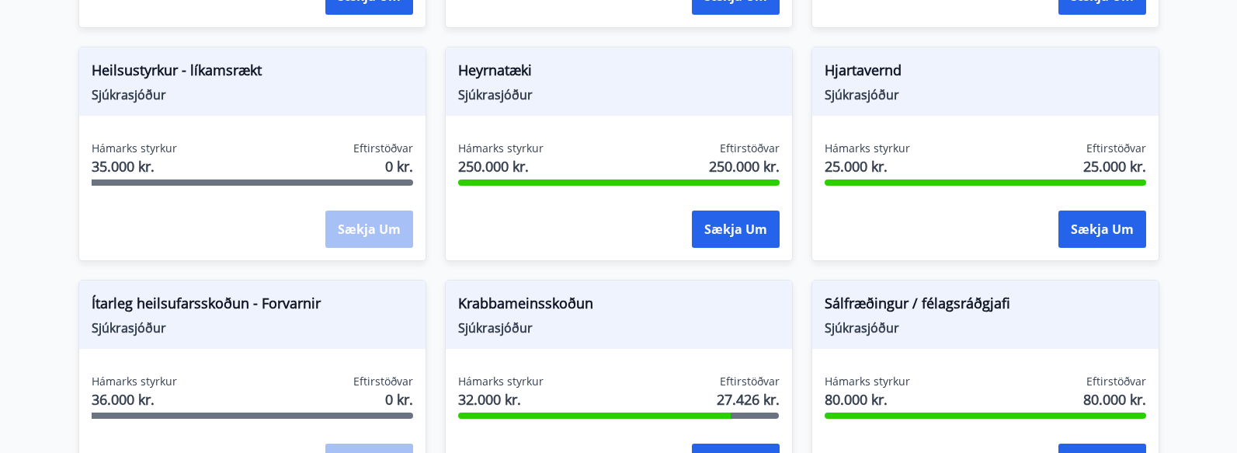
scroll to position [786, 0]
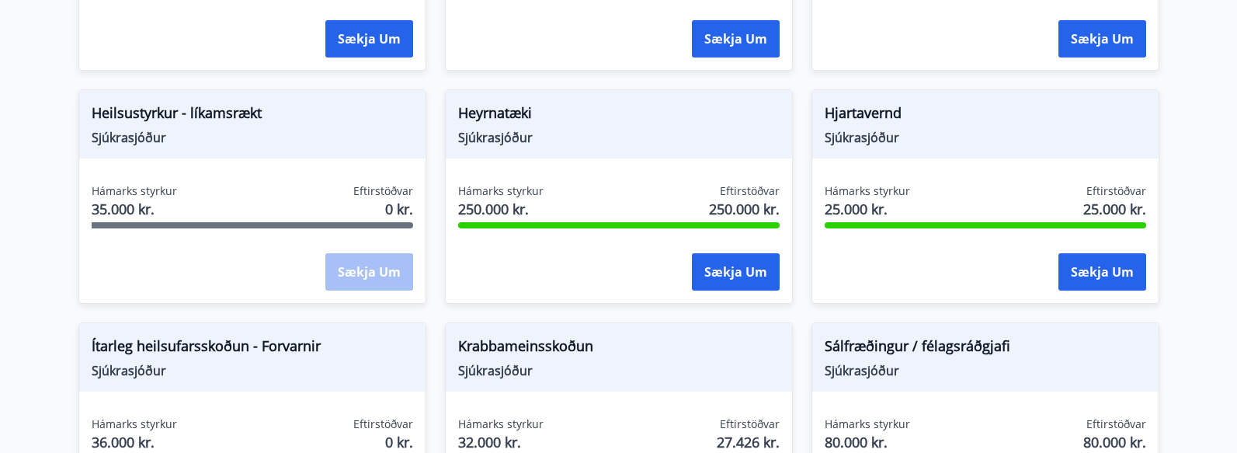
click at [155, 196] on span "Hámarks styrkur" at bounding box center [134, 191] width 85 height 16
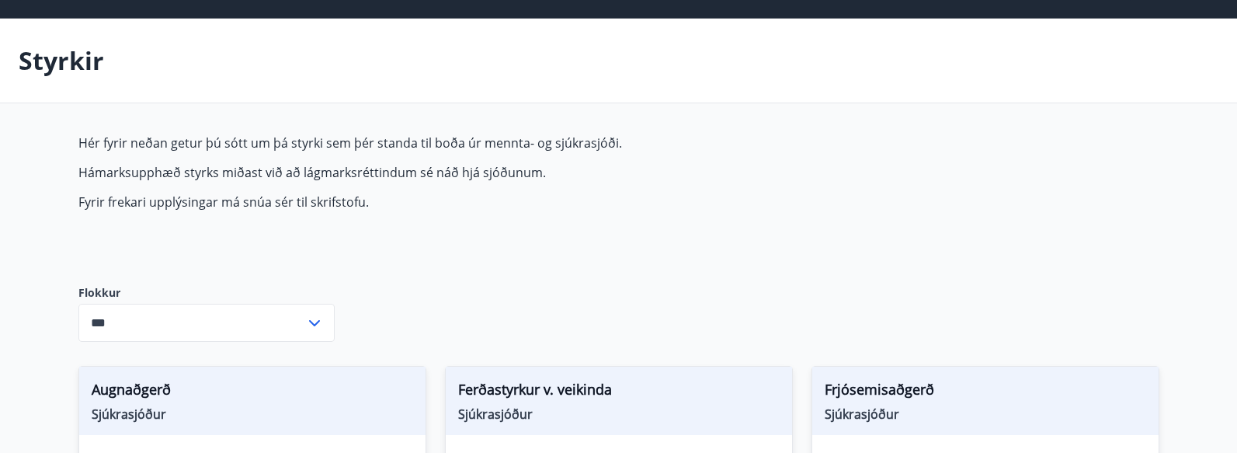
scroll to position [0, 0]
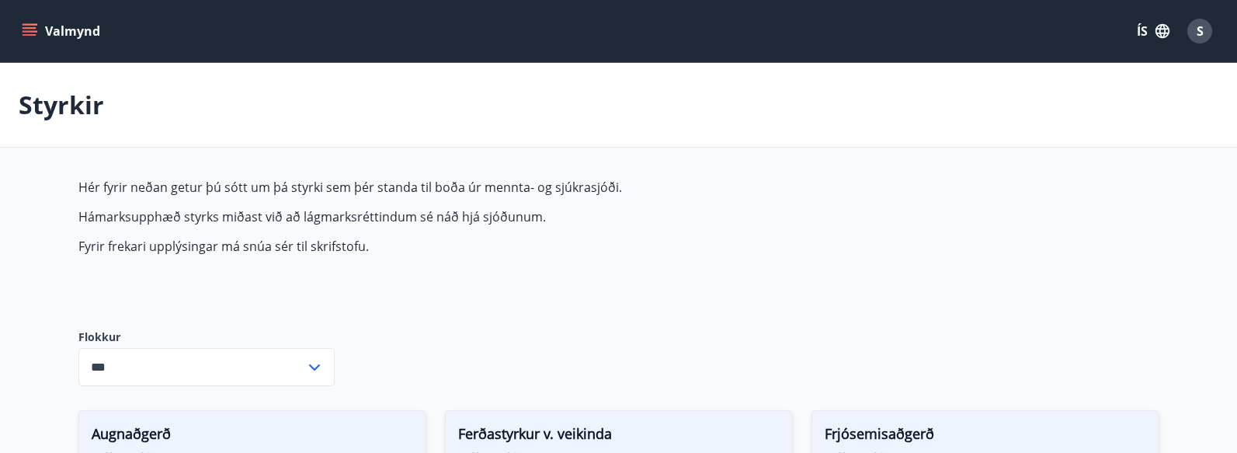
click at [19, 36] on button "Valmynd" at bounding box center [63, 31] width 88 height 28
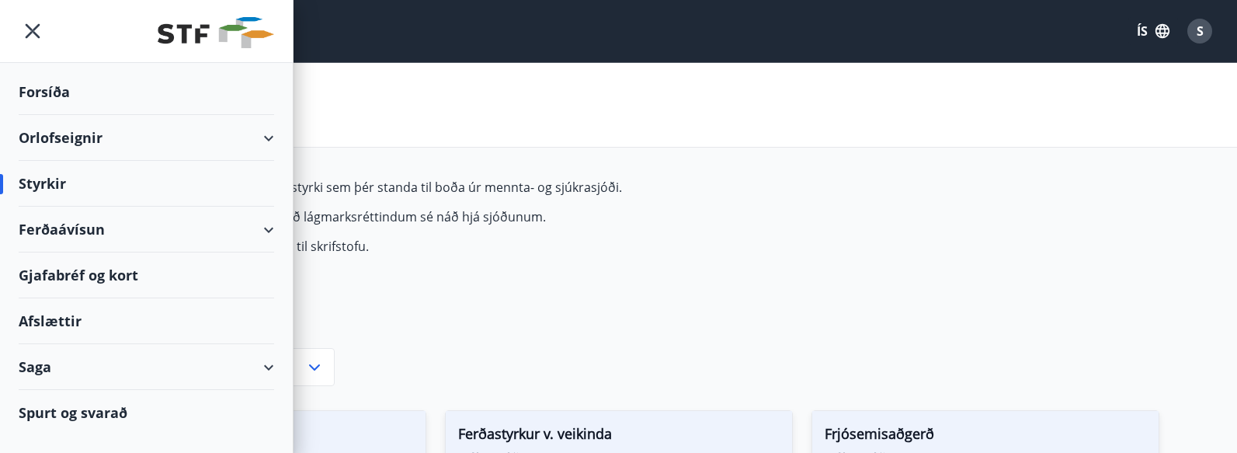
click at [81, 373] on div "Saga" at bounding box center [146, 367] width 255 height 46
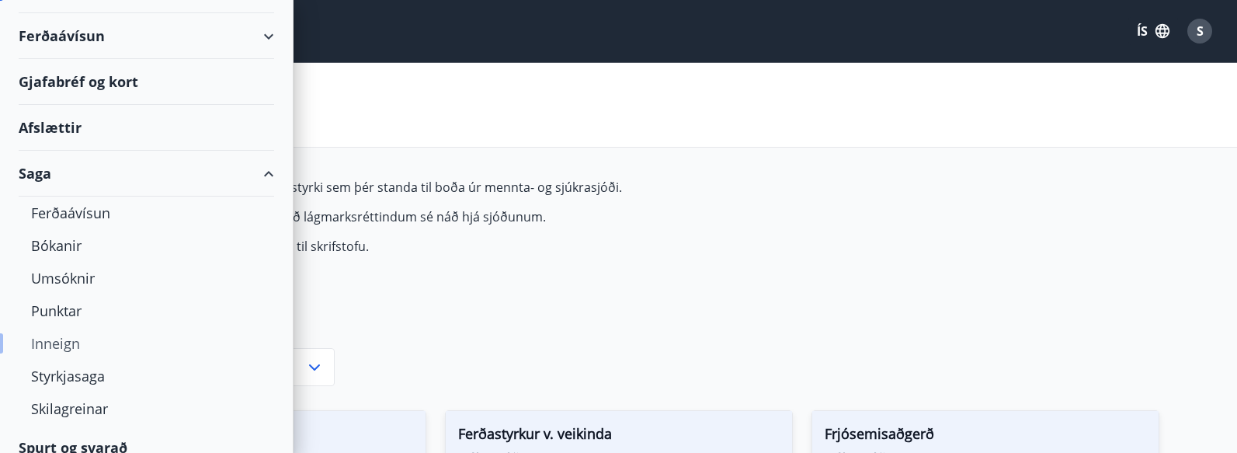
scroll to position [210, 0]
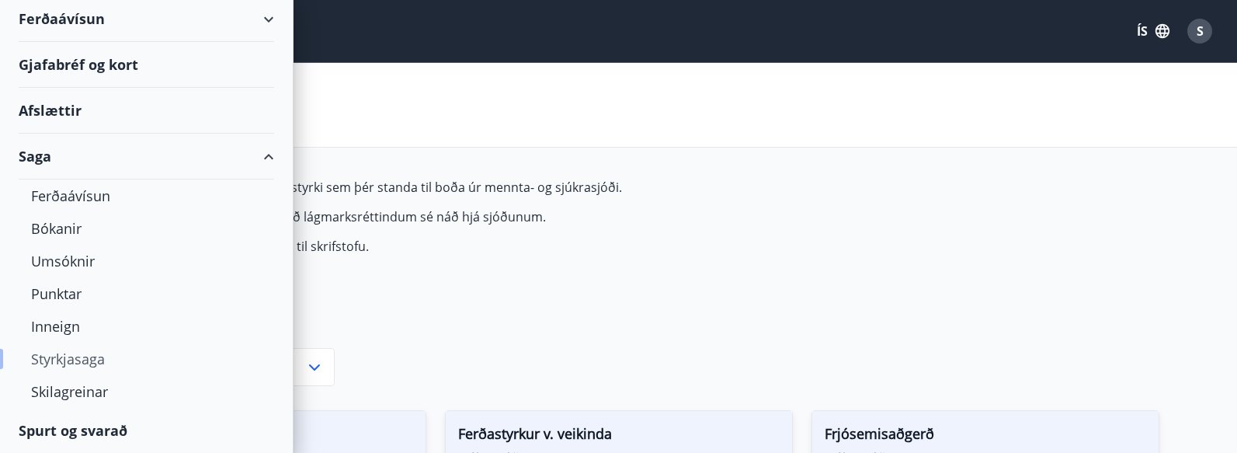
click at [88, 357] on div "Styrkjasaga" at bounding box center [146, 358] width 231 height 33
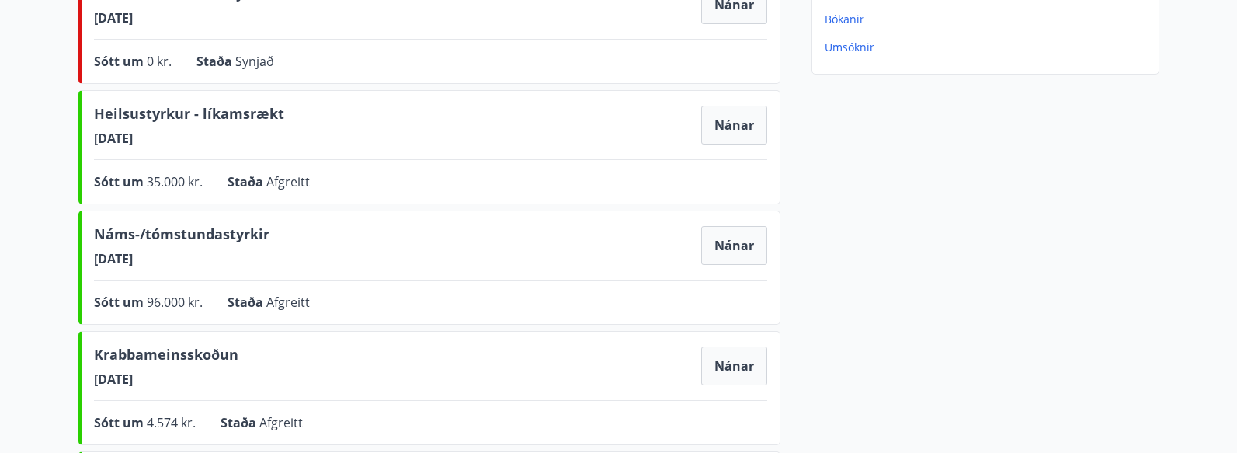
scroll to position [388, 0]
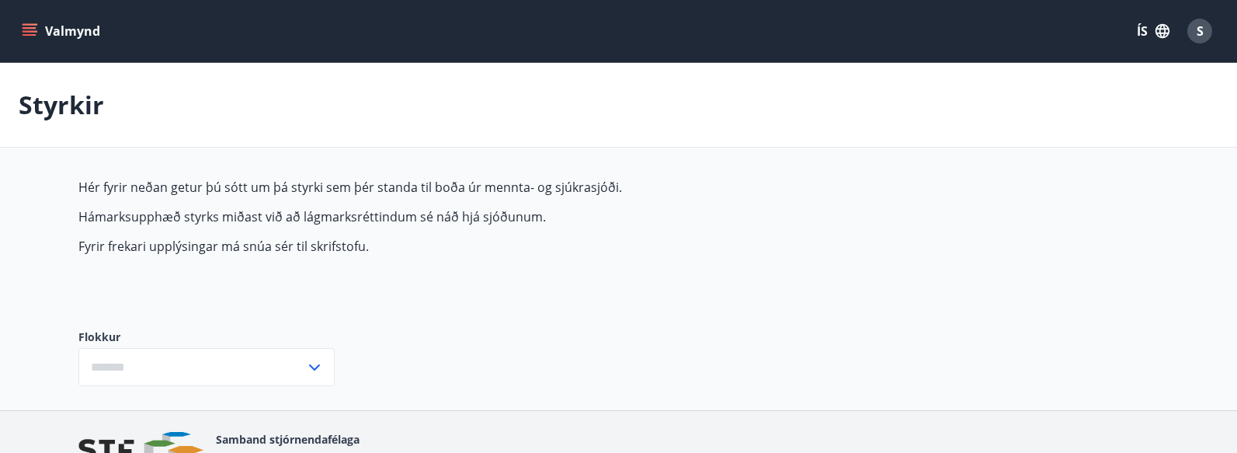
type input "***"
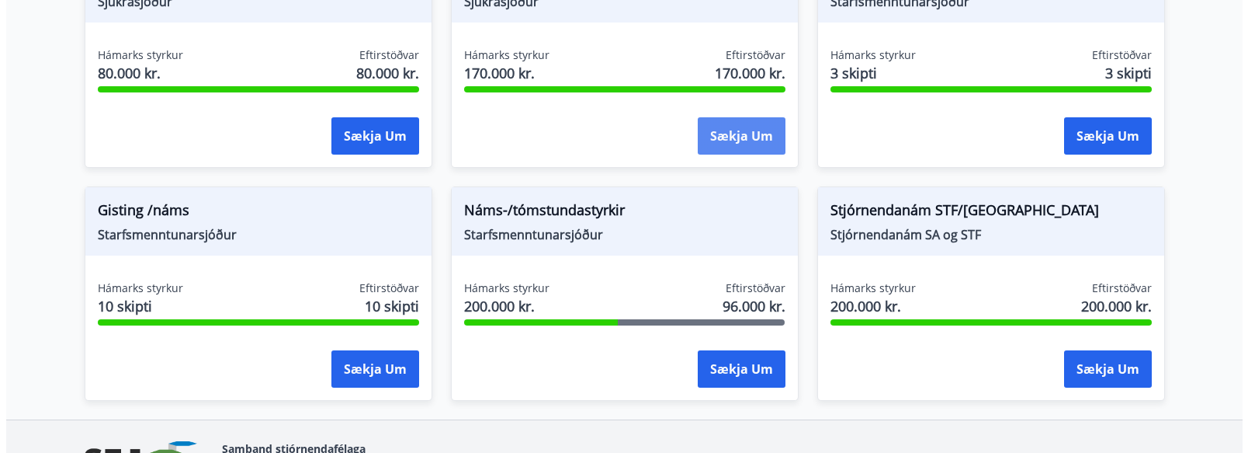
scroll to position [1485, 0]
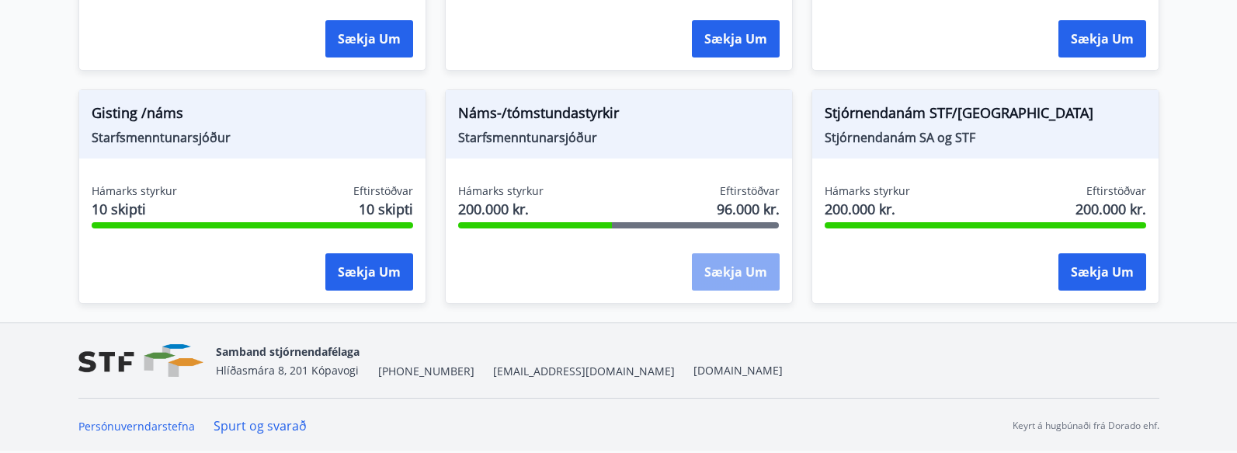
click at [727, 284] on button "Sækja um" at bounding box center [736, 271] width 88 height 37
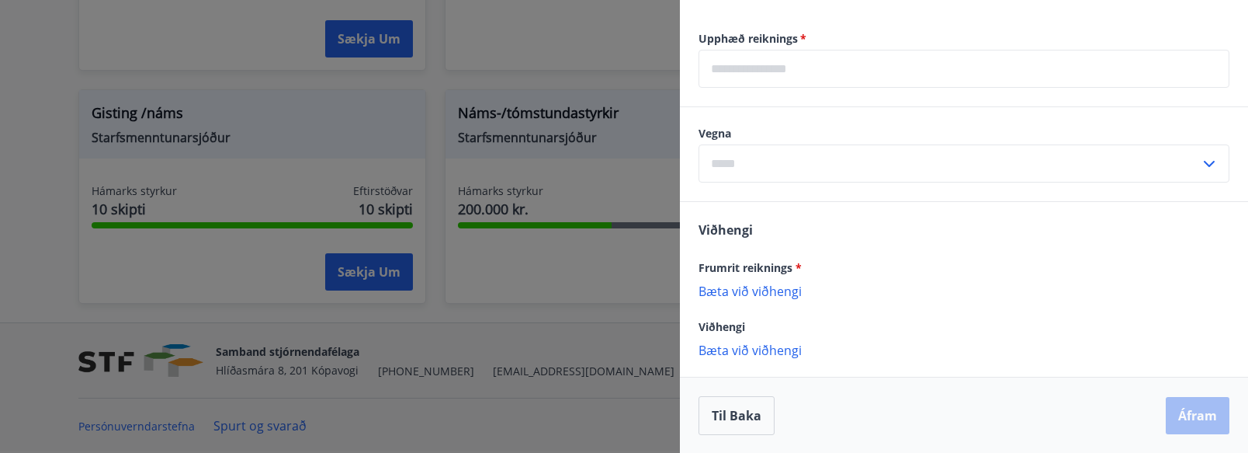
scroll to position [845, 0]
